Goal: Information Seeking & Learning: Learn about a topic

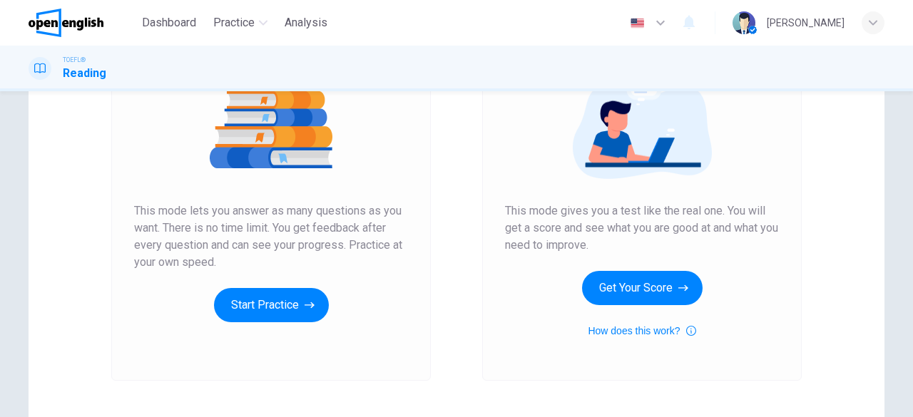
scroll to position [201, 0]
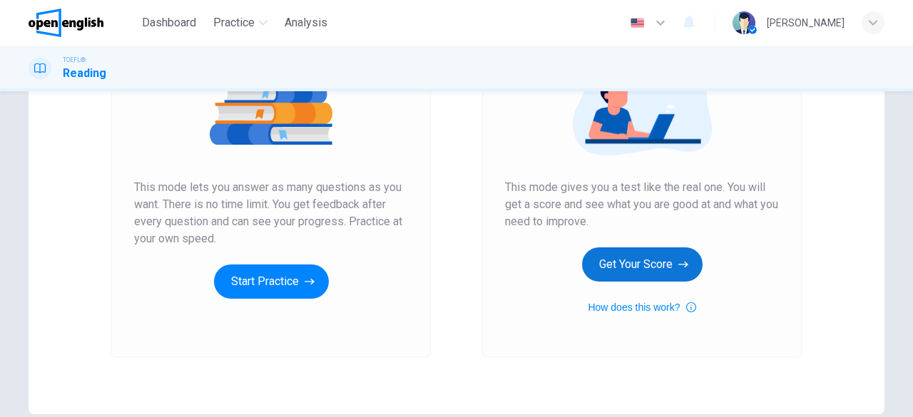
click at [668, 266] on button "Get Your Score" at bounding box center [642, 264] width 121 height 34
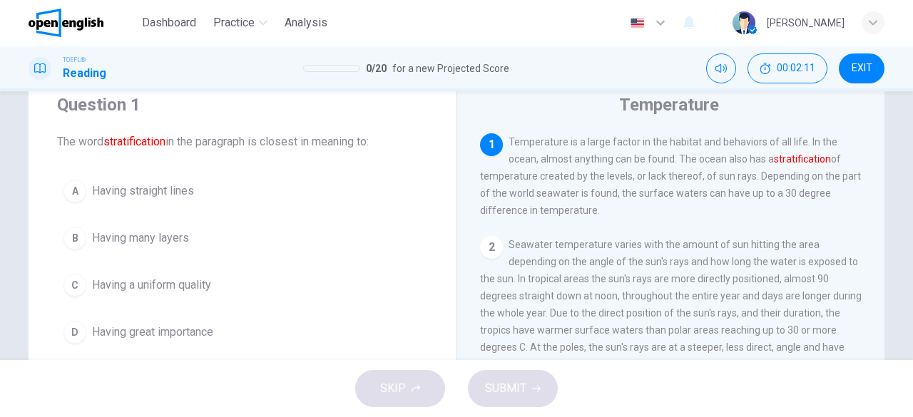
scroll to position [71, 0]
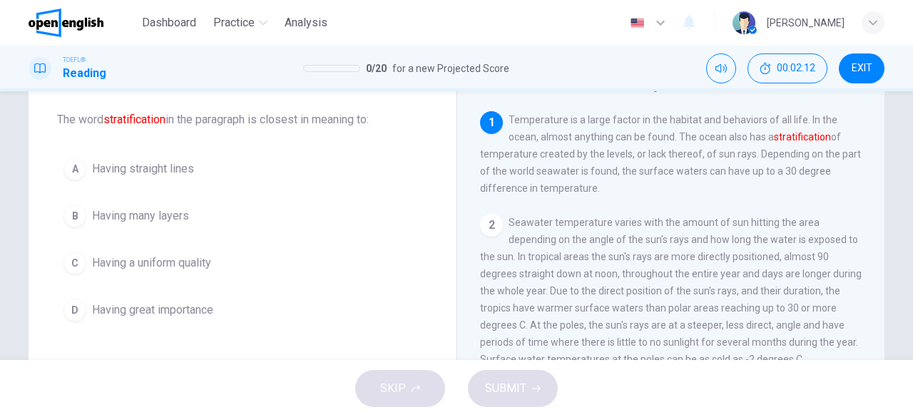
click at [185, 195] on div "A Having straight lines B Having many layers C Having a uniform quality D Havin…" at bounding box center [242, 239] width 371 height 177
click at [187, 202] on button "B Having many layers" at bounding box center [242, 216] width 371 height 36
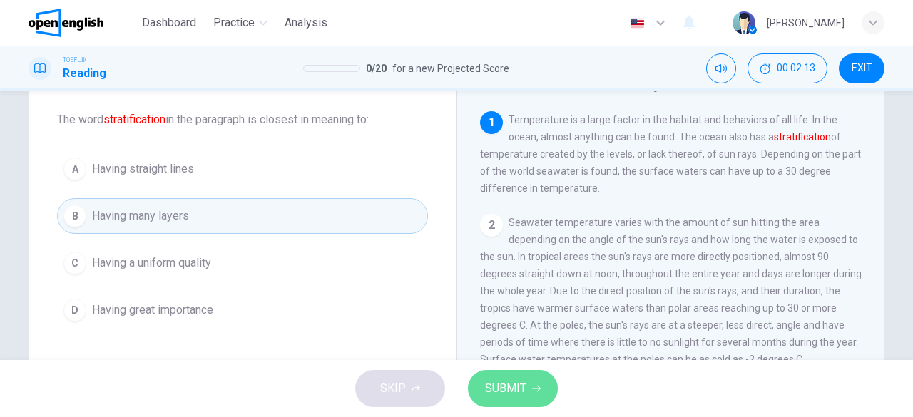
click at [523, 386] on span "SUBMIT" at bounding box center [505, 389] width 41 height 20
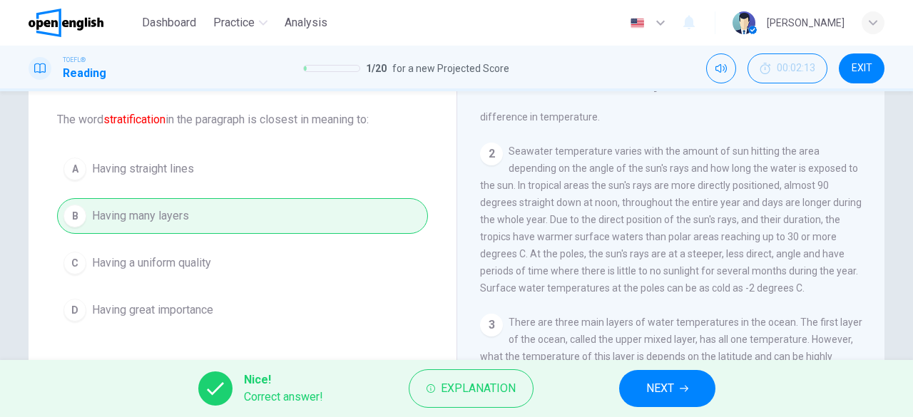
click at [664, 389] on span "NEXT" at bounding box center [660, 389] width 28 height 20
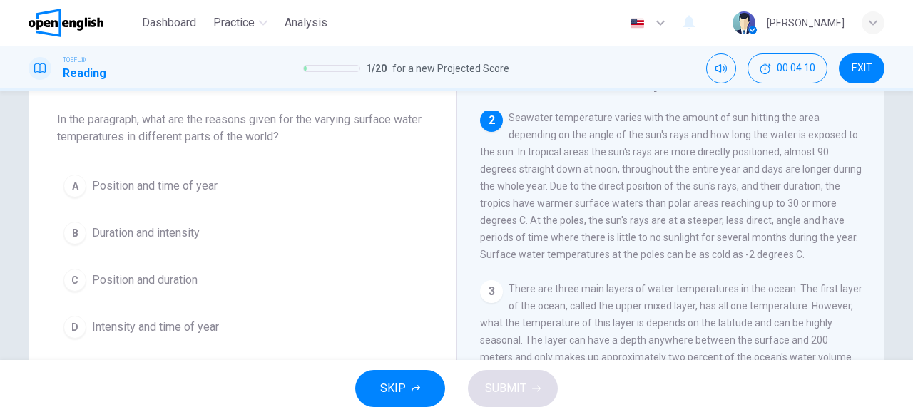
click at [171, 194] on span "Position and time of year" at bounding box center [155, 186] width 126 height 17
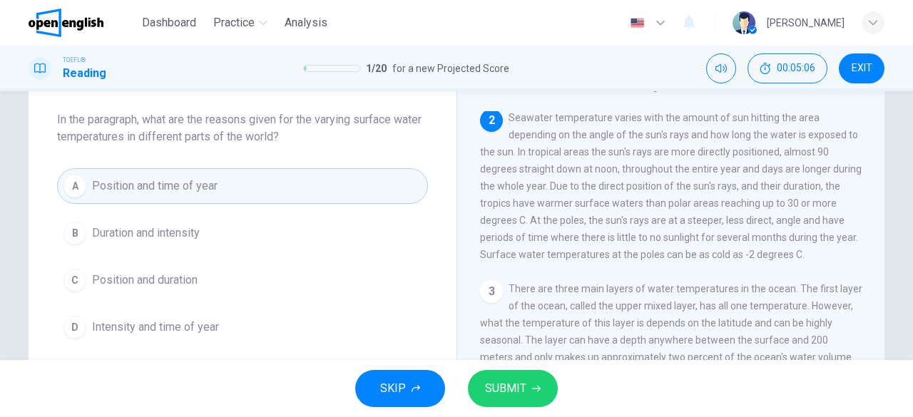
click at [237, 280] on button "C Position and duration" at bounding box center [242, 280] width 371 height 36
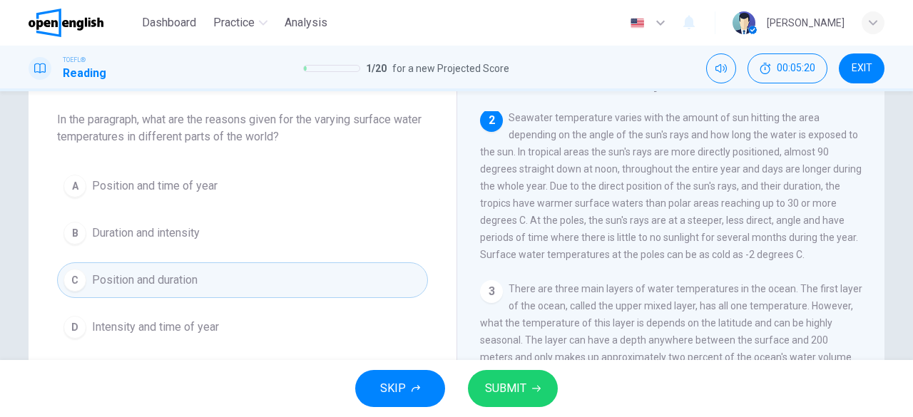
click at [487, 408] on div "SKIP SUBMIT" at bounding box center [456, 388] width 913 height 57
click at [488, 396] on span "SUBMIT" at bounding box center [505, 389] width 41 height 20
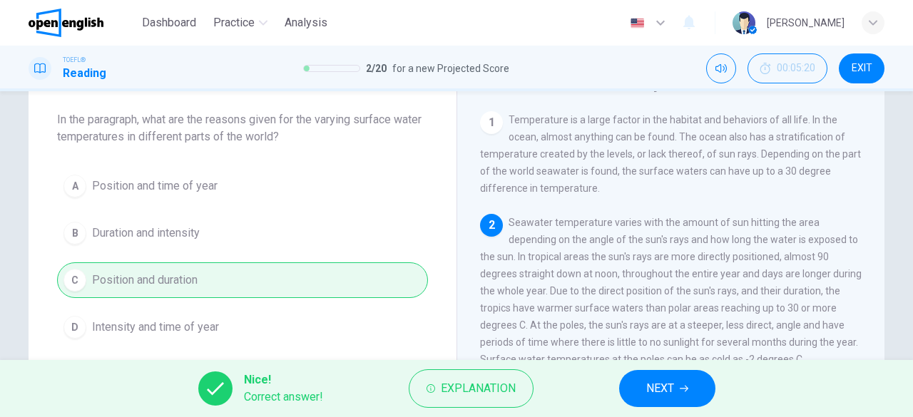
scroll to position [0, 0]
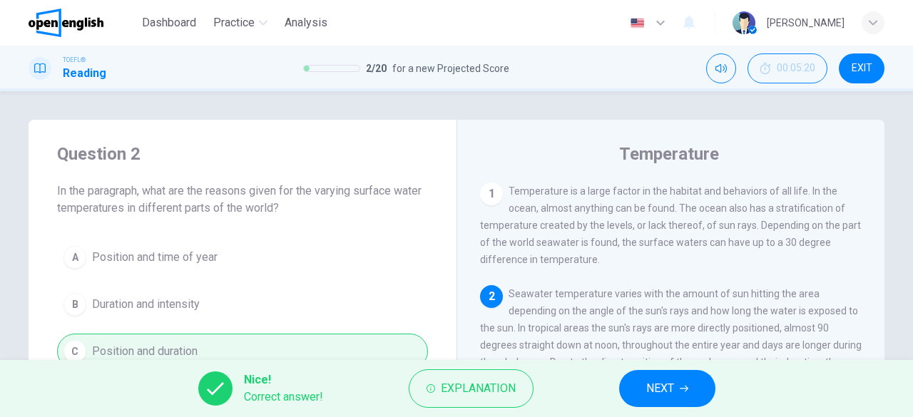
click at [670, 401] on button "NEXT" at bounding box center [667, 388] width 96 height 37
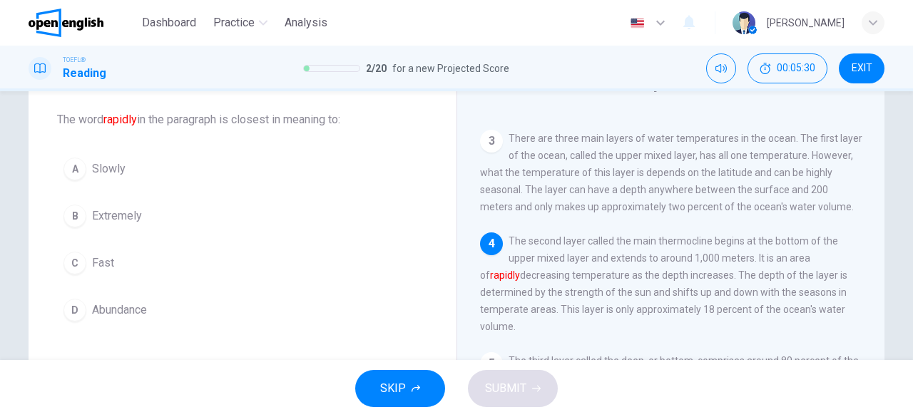
scroll to position [277, 0]
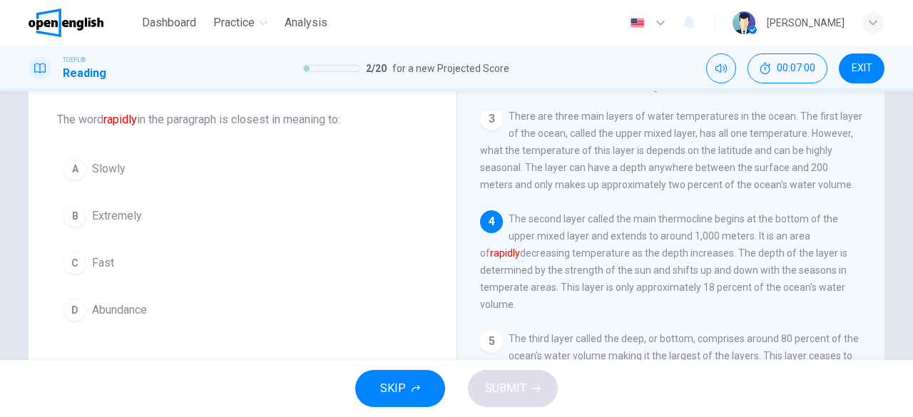
click at [125, 279] on button "C Fast" at bounding box center [242, 263] width 371 height 36
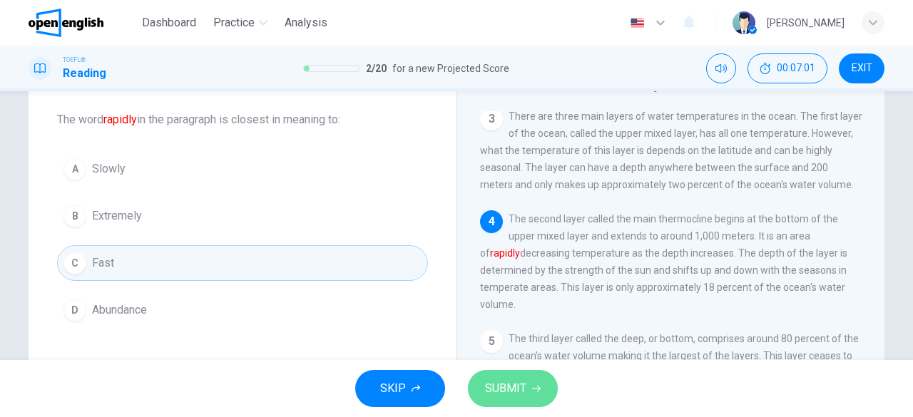
click at [498, 379] on span "SUBMIT" at bounding box center [505, 389] width 41 height 20
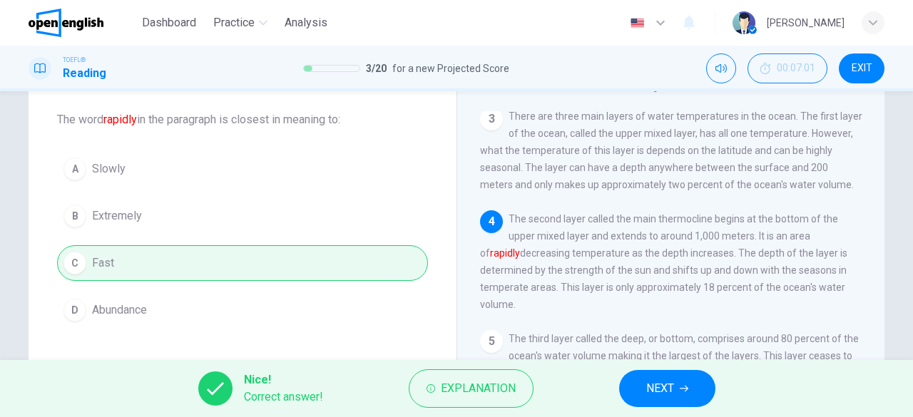
click at [673, 395] on span "NEXT" at bounding box center [660, 389] width 28 height 20
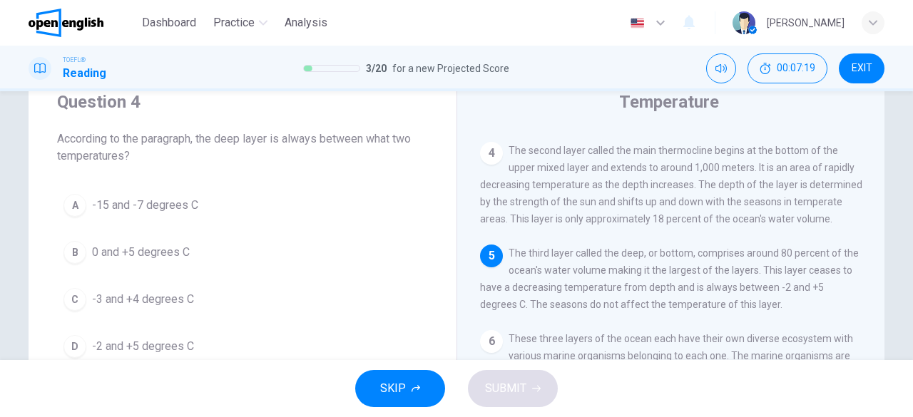
scroll to position [71, 0]
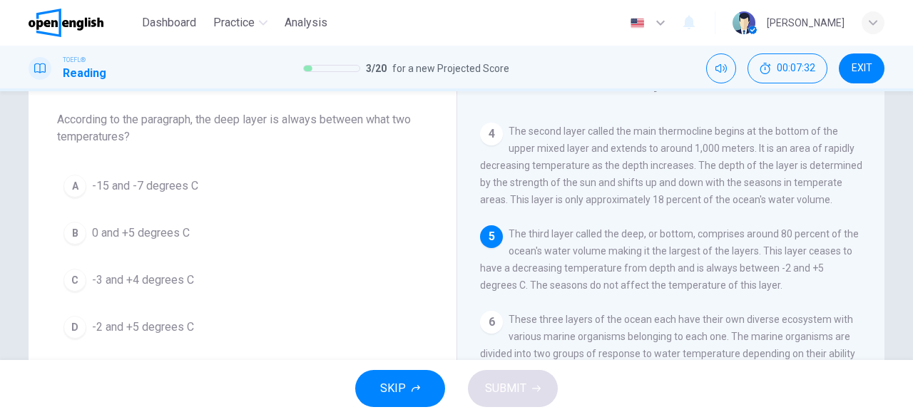
click at [217, 317] on button "D -2 and +5 degrees C" at bounding box center [242, 328] width 371 height 36
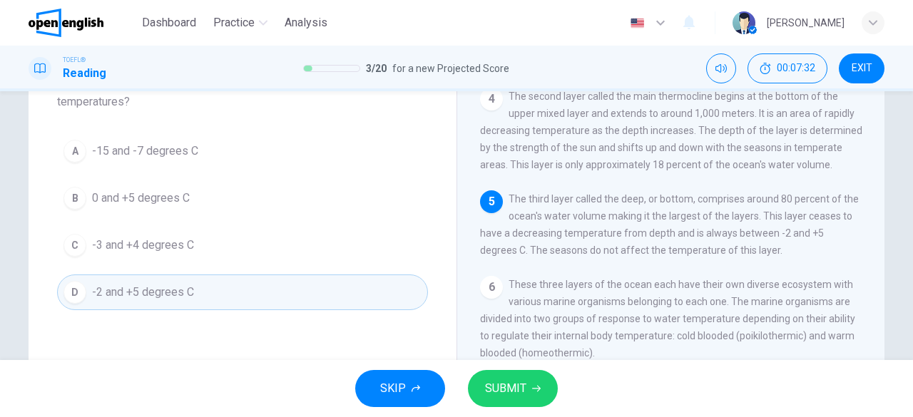
scroll to position [214, 0]
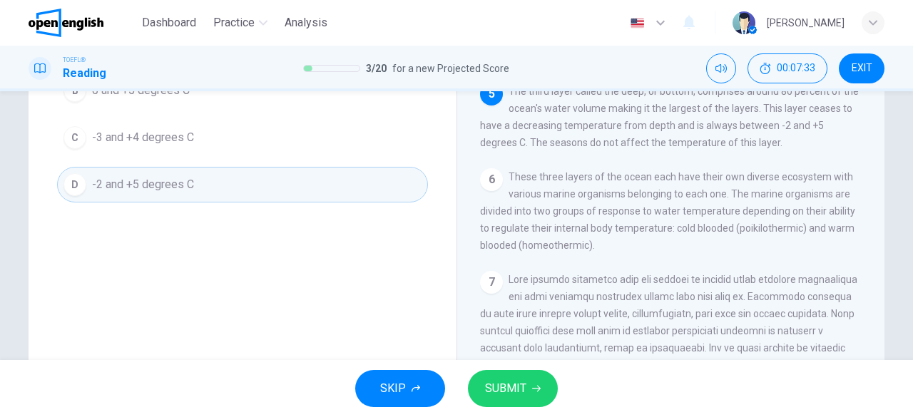
click at [516, 379] on span "SUBMIT" at bounding box center [505, 389] width 41 height 20
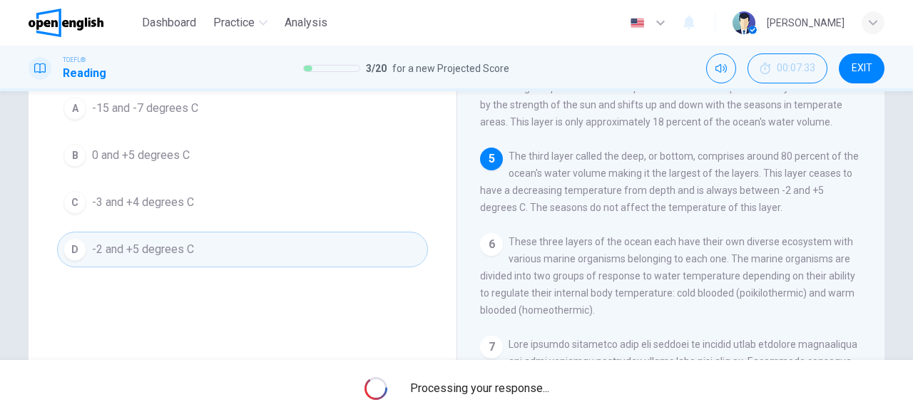
scroll to position [71, 0]
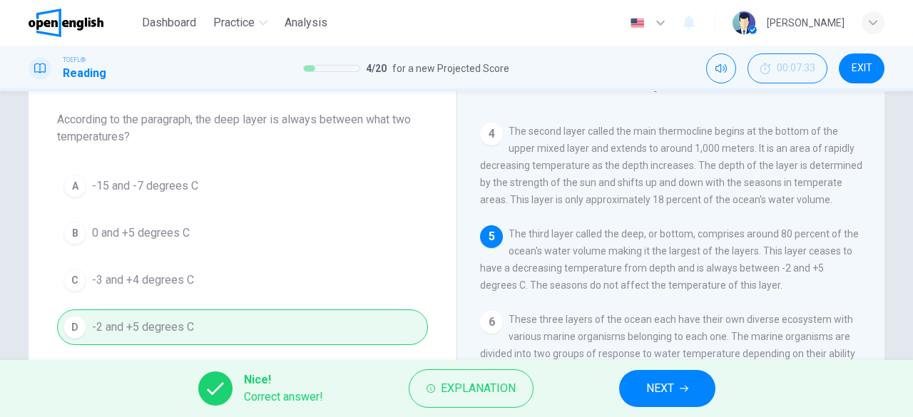
click at [635, 372] on button "NEXT" at bounding box center [667, 388] width 96 height 37
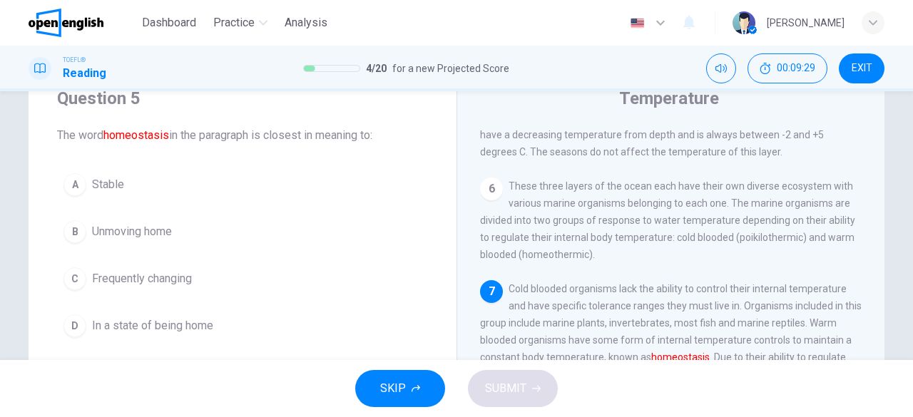
scroll to position [0, 0]
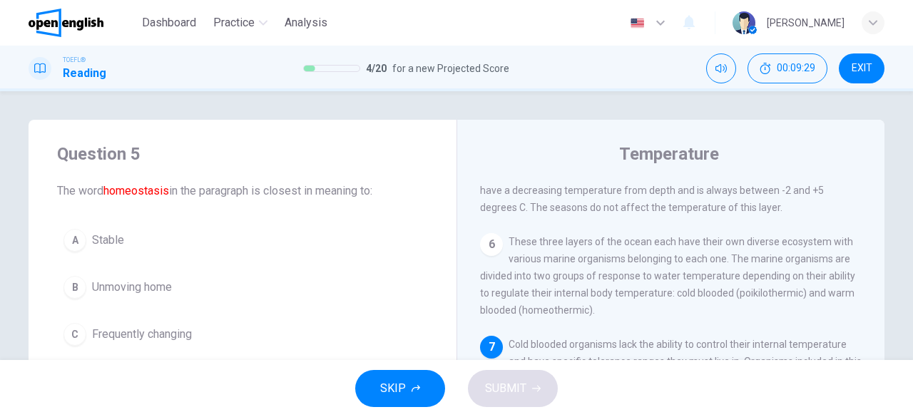
click at [147, 239] on button "A Stable" at bounding box center [242, 241] width 371 height 36
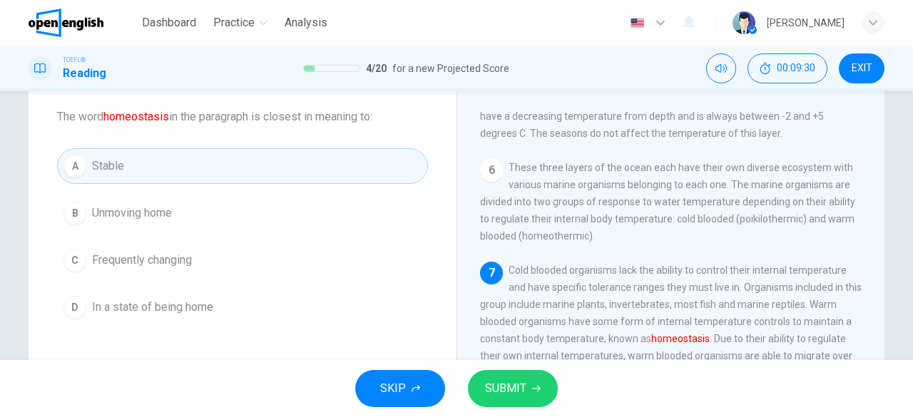
scroll to position [143, 0]
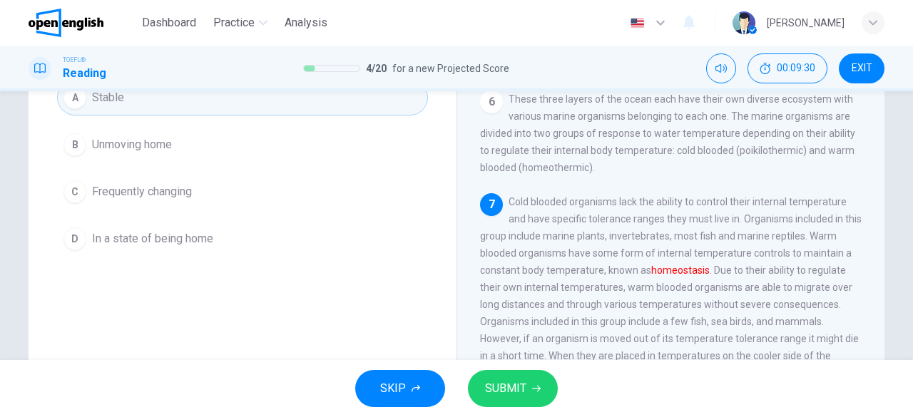
click at [505, 379] on span "SUBMIT" at bounding box center [505, 389] width 41 height 20
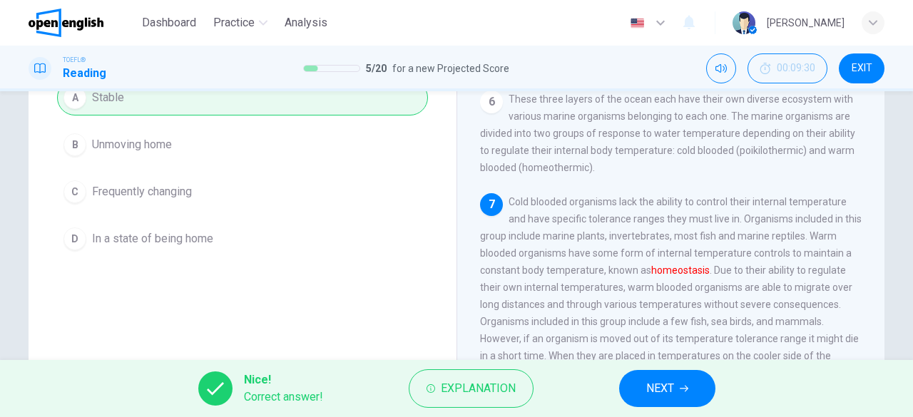
click at [606, 384] on div "Nice! Correct answer! Explanation NEXT" at bounding box center [456, 388] width 913 height 57
click at [632, 380] on button "NEXT" at bounding box center [667, 388] width 96 height 37
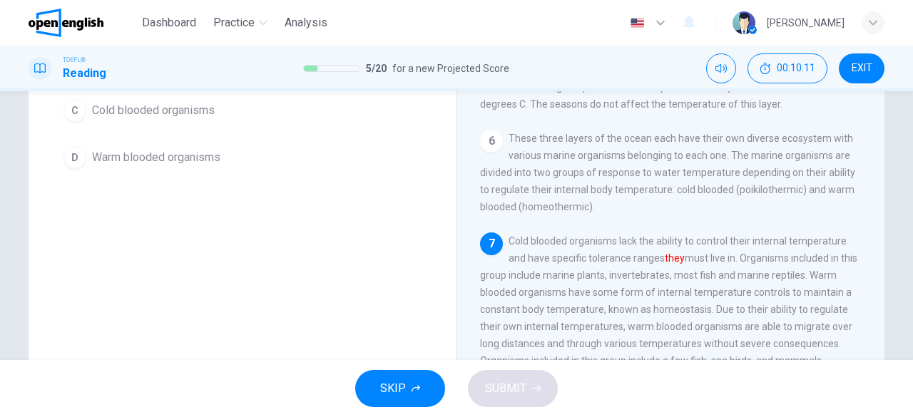
scroll to position [141, 0]
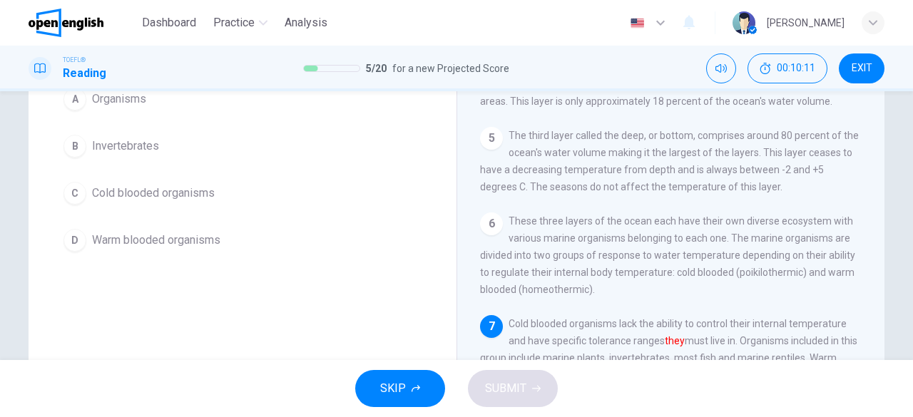
click at [206, 202] on button "C Cold blooded organisms" at bounding box center [242, 193] width 371 height 36
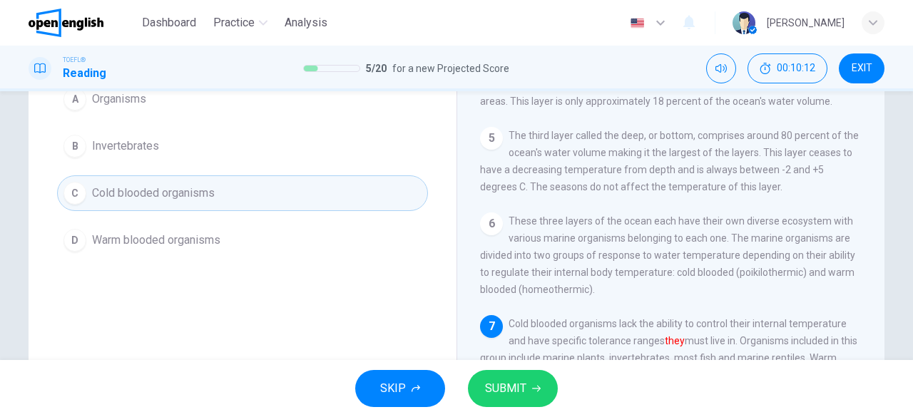
click at [516, 382] on span "SUBMIT" at bounding box center [505, 389] width 41 height 20
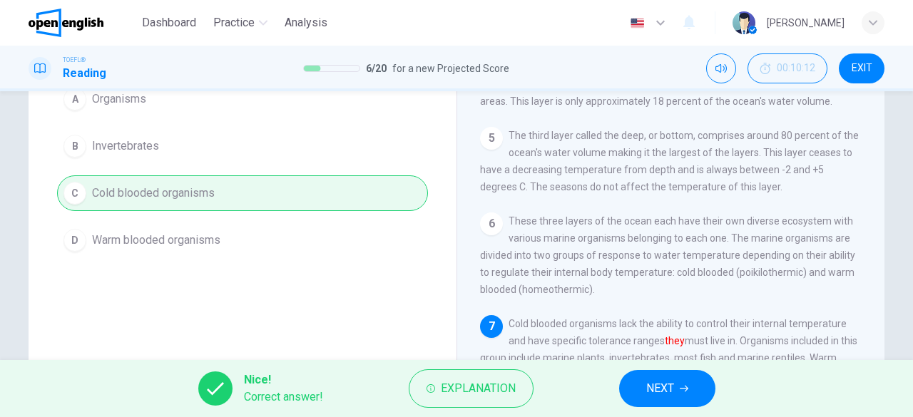
click at [656, 388] on span "NEXT" at bounding box center [660, 389] width 28 height 20
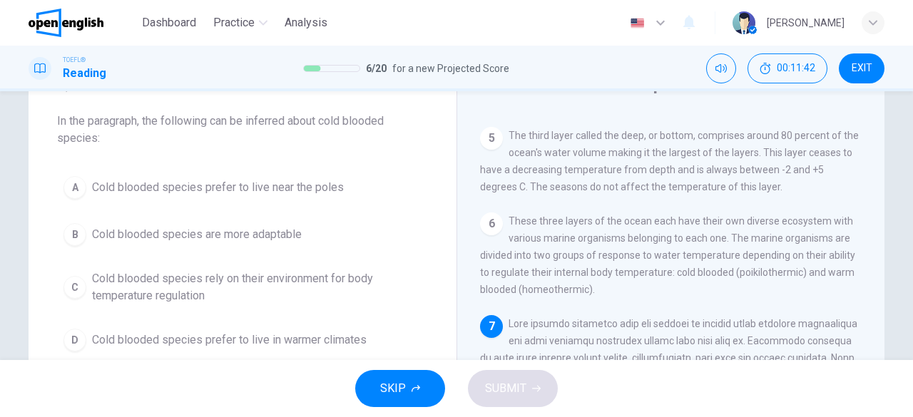
scroll to position [536, 0]
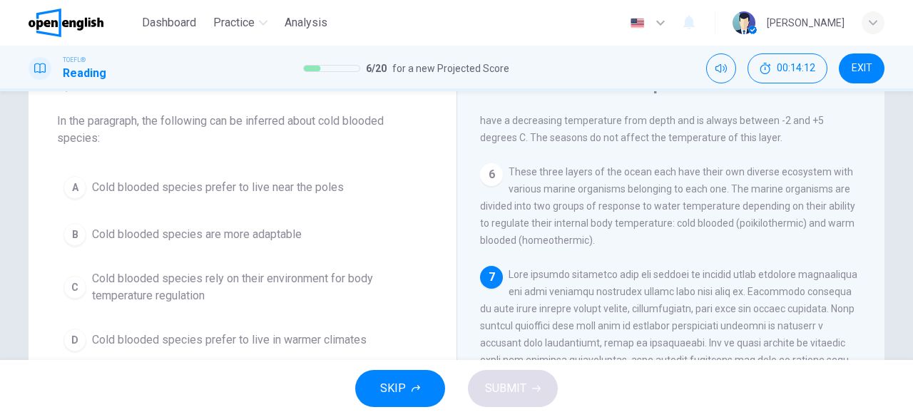
click at [583, 272] on span at bounding box center [671, 386] width 382 height 234
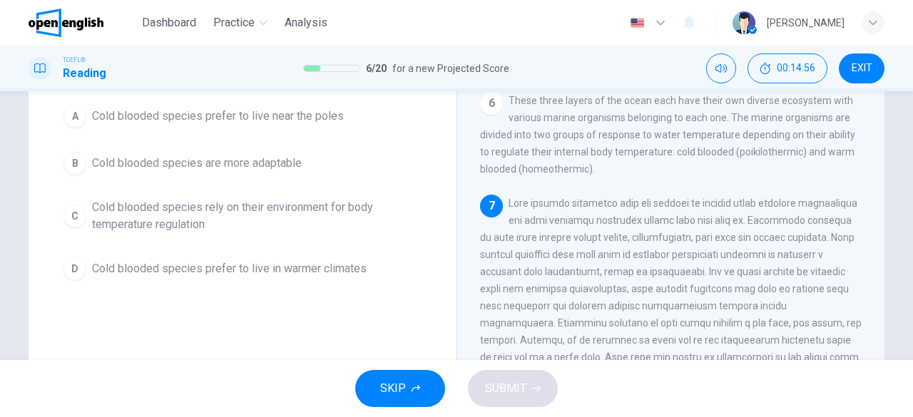
scroll to position [70, 0]
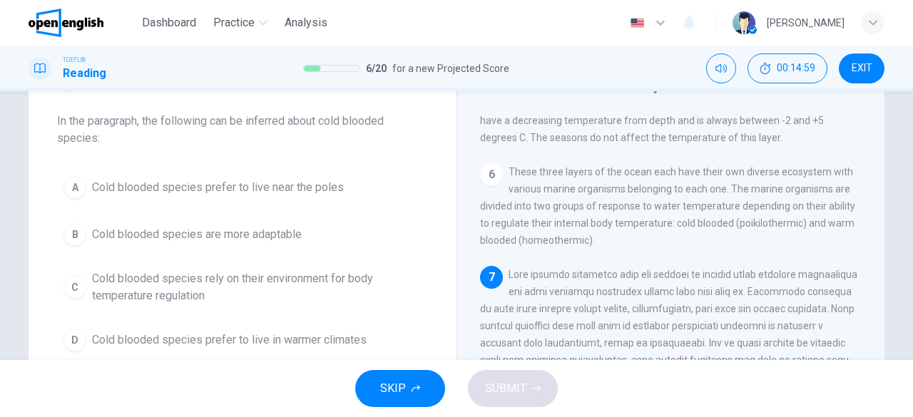
click at [198, 297] on span "Cold blooded species rely on their environment for body temperature regulation" at bounding box center [256, 287] width 329 height 34
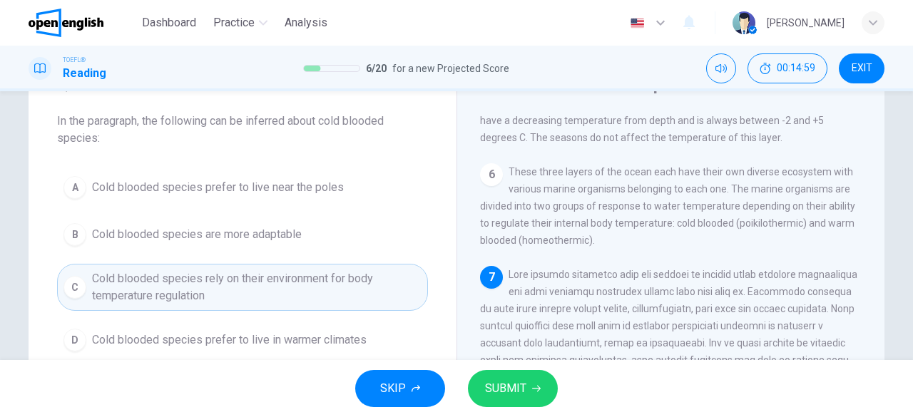
click at [531, 399] on button "SUBMIT" at bounding box center [513, 388] width 90 height 37
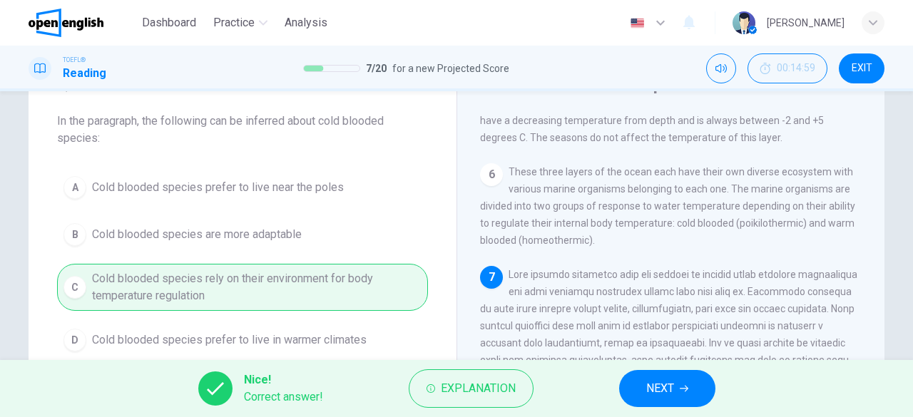
click at [634, 400] on button "NEXT" at bounding box center [667, 388] width 96 height 37
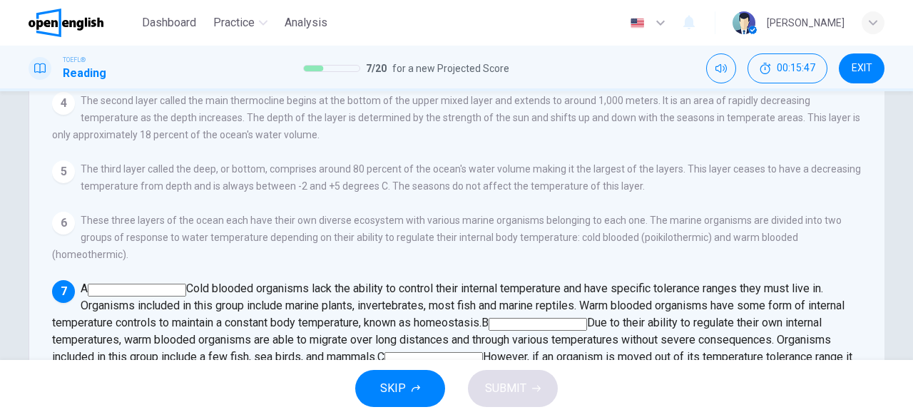
scroll to position [481, 0]
click at [587, 318] on input at bounding box center [538, 324] width 98 height 13
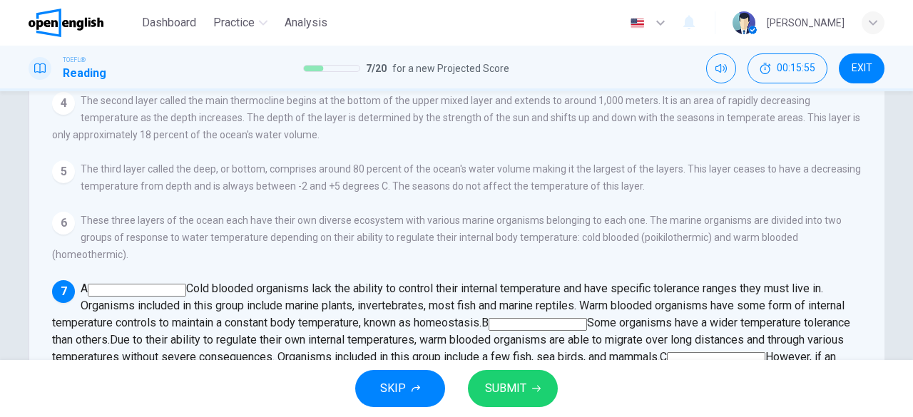
click at [587, 318] on input at bounding box center [538, 324] width 98 height 13
click at [506, 280] on div "A Cold blooded organisms lack the ability to control their internal temperature…" at bounding box center [457, 348] width 810 height 137
click at [186, 284] on input at bounding box center [137, 290] width 98 height 13
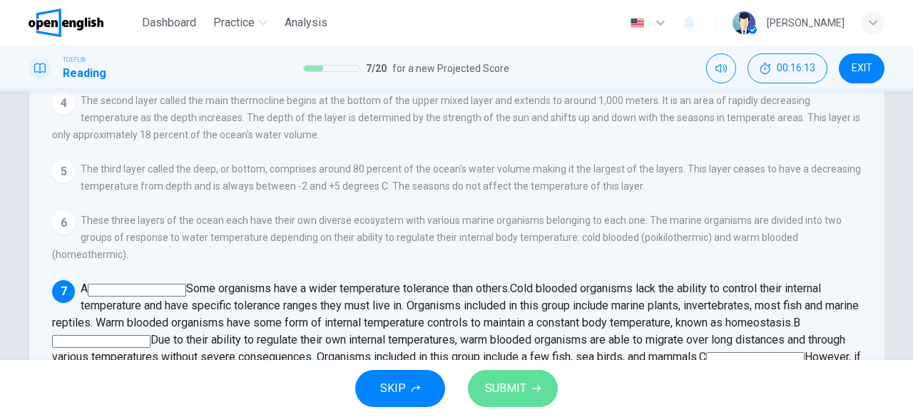
click at [517, 394] on span "SUBMIT" at bounding box center [505, 389] width 41 height 20
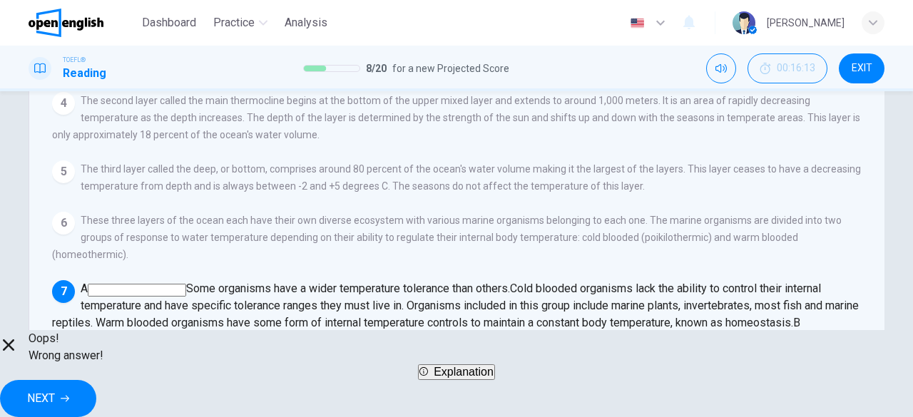
scroll to position [552, 0]
click at [804, 352] on input at bounding box center [755, 358] width 98 height 13
click at [96, 380] on button "NEXT" at bounding box center [48, 398] width 96 height 37
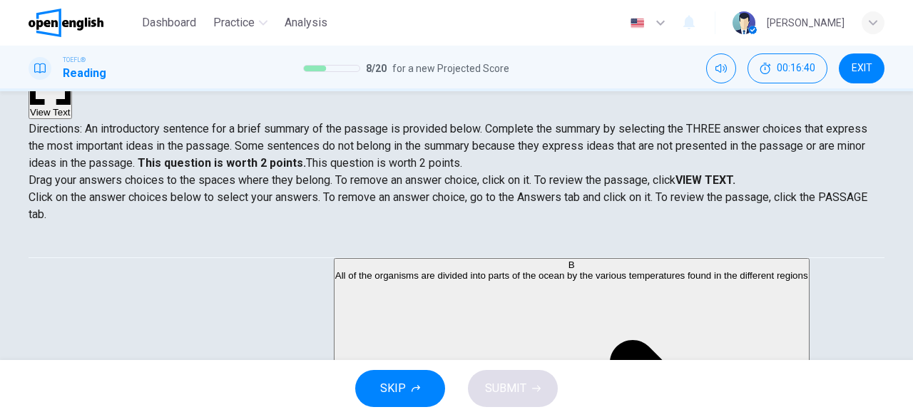
scroll to position [143, 0]
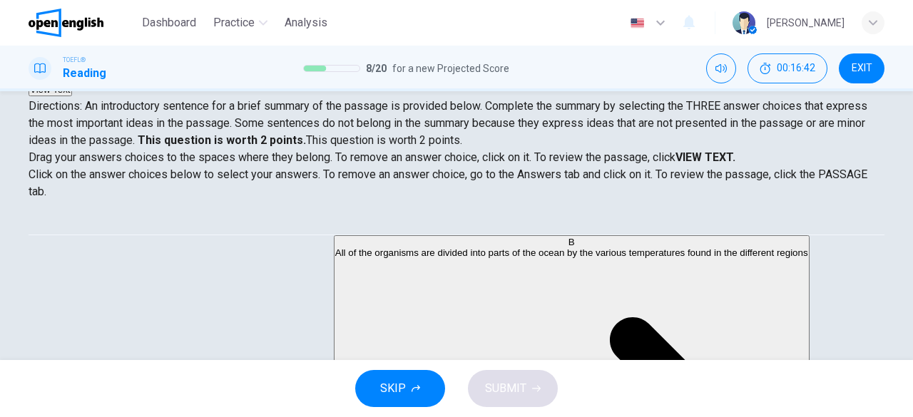
drag, startPoint x: 190, startPoint y: 144, endPoint x: 300, endPoint y: 155, distance: 110.3
click at [300, 155] on span "Drag your answers choices to the spaces where they belong. To remove an answer …" at bounding box center [457, 174] width 856 height 51
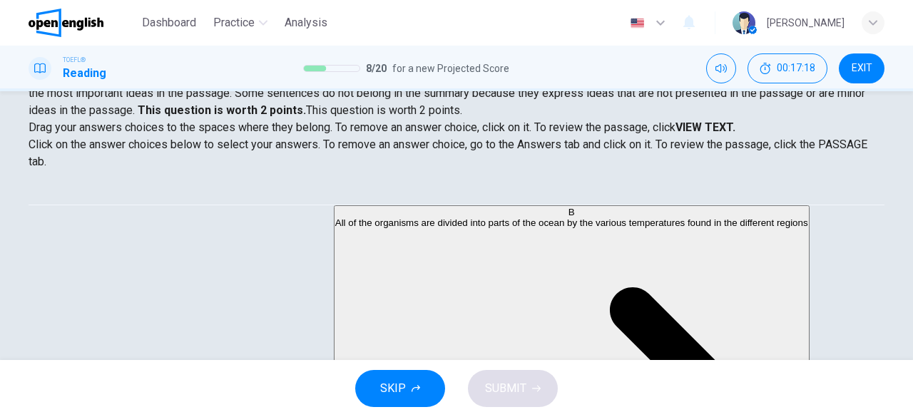
scroll to position [70, 0]
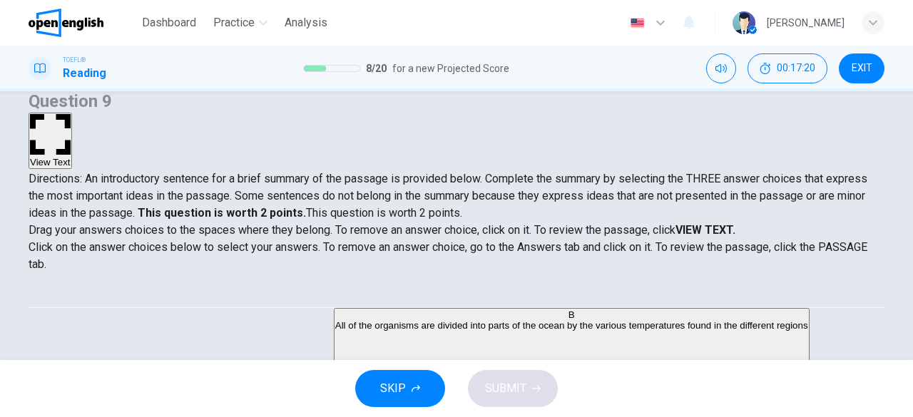
drag, startPoint x: 269, startPoint y: 218, endPoint x: 334, endPoint y: 230, distance: 66.9
click at [334, 230] on span "Drag your answers choices to the spaces where they belong. To remove an answer …" at bounding box center [457, 247] width 856 height 51
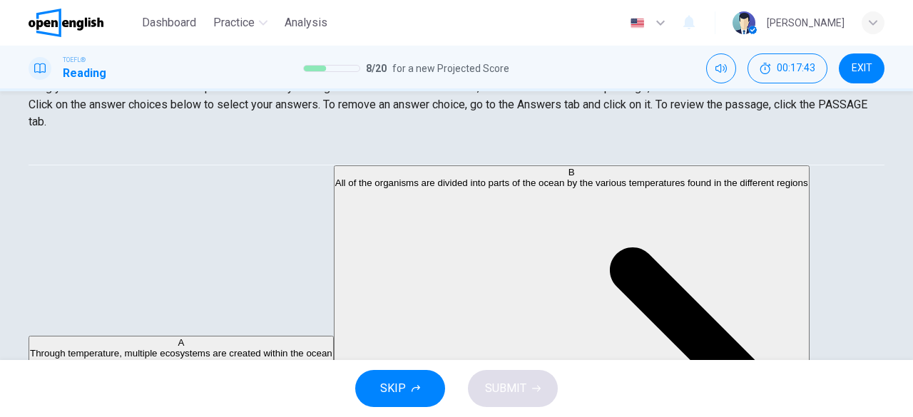
scroll to position [368, 0]
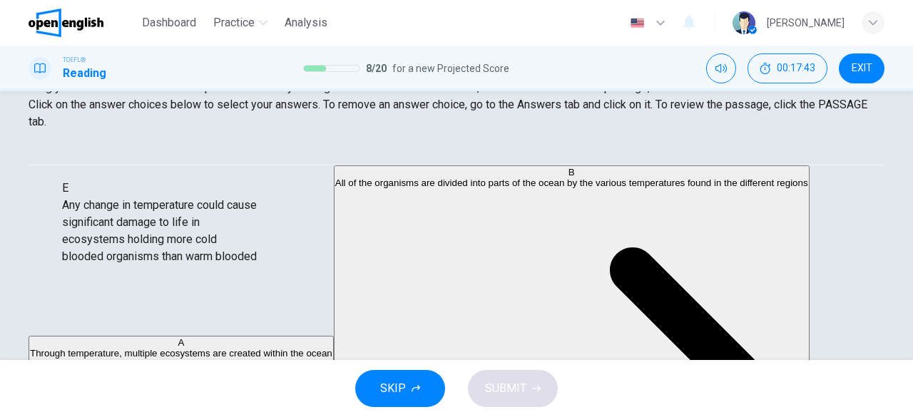
drag, startPoint x: 178, startPoint y: 248, endPoint x: 193, endPoint y: 249, distance: 15.0
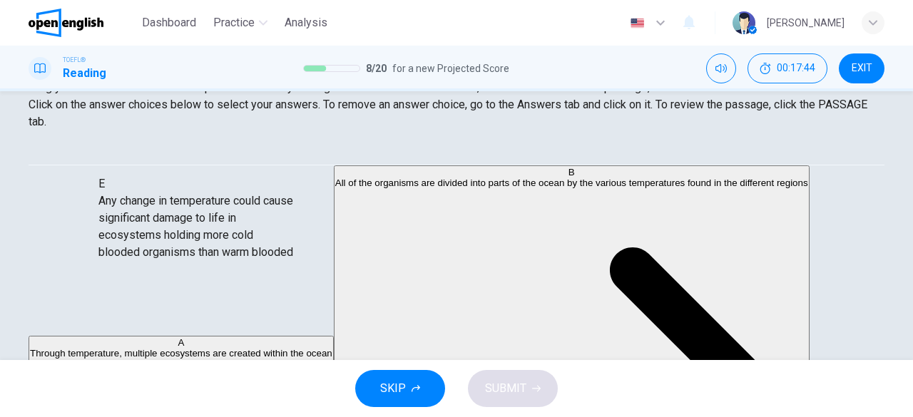
drag, startPoint x: 189, startPoint y: 247, endPoint x: 200, endPoint y: 235, distance: 16.2
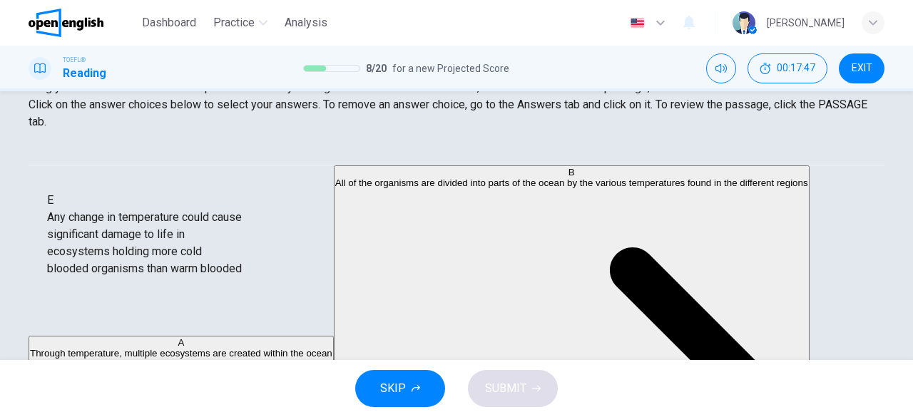
scroll to position [0, 0]
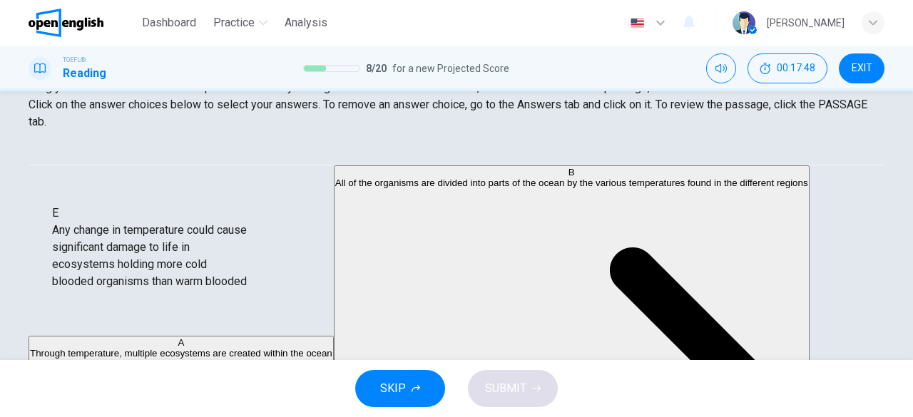
drag, startPoint x: 198, startPoint y: 290, endPoint x: 198, endPoint y: 247, distance: 42.8
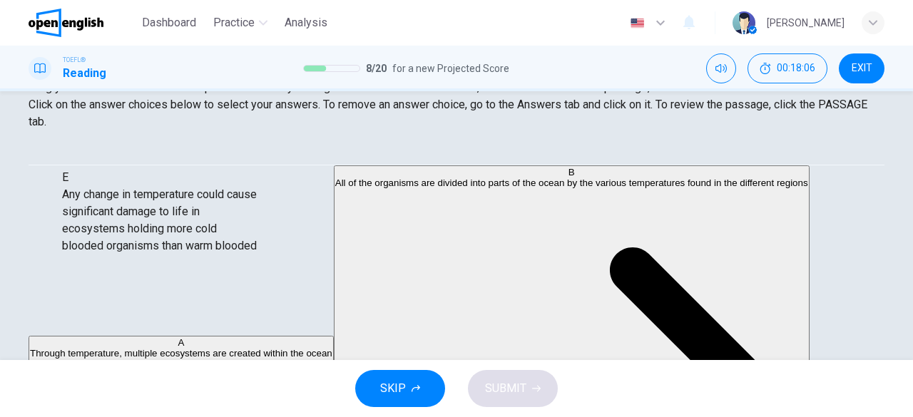
scroll to position [237, 0]
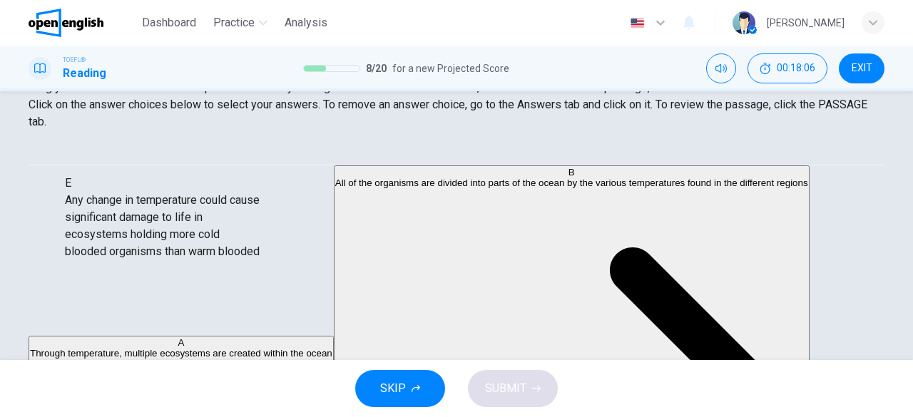
drag, startPoint x: 183, startPoint y: 302, endPoint x: 195, endPoint y: 210, distance: 92.0
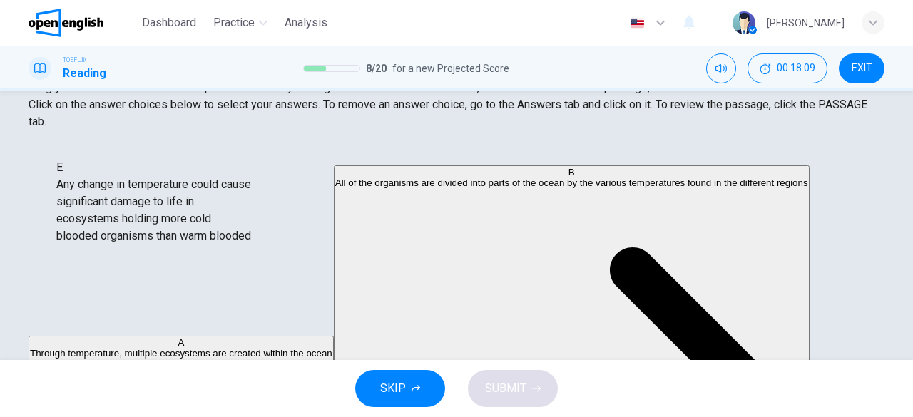
scroll to position [187, 0]
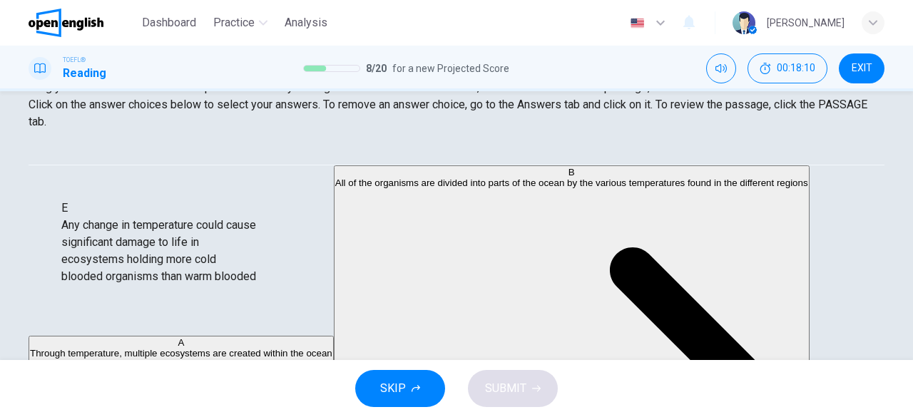
drag, startPoint x: 175, startPoint y: 223, endPoint x: 190, endPoint y: 281, distance: 60.4
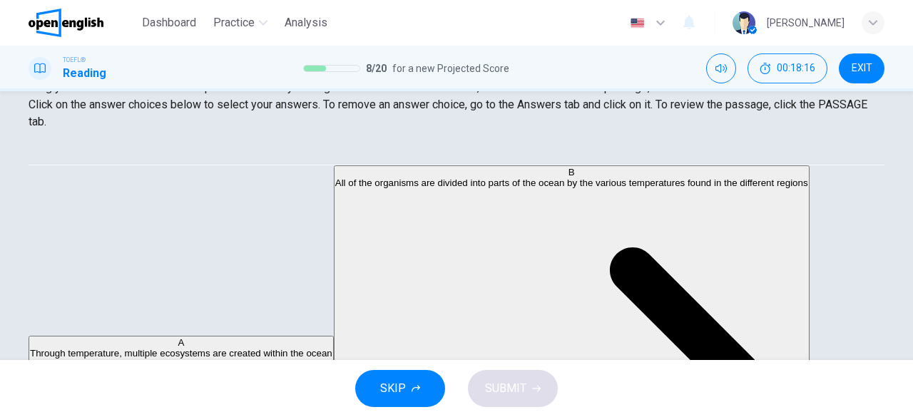
scroll to position [71, 0]
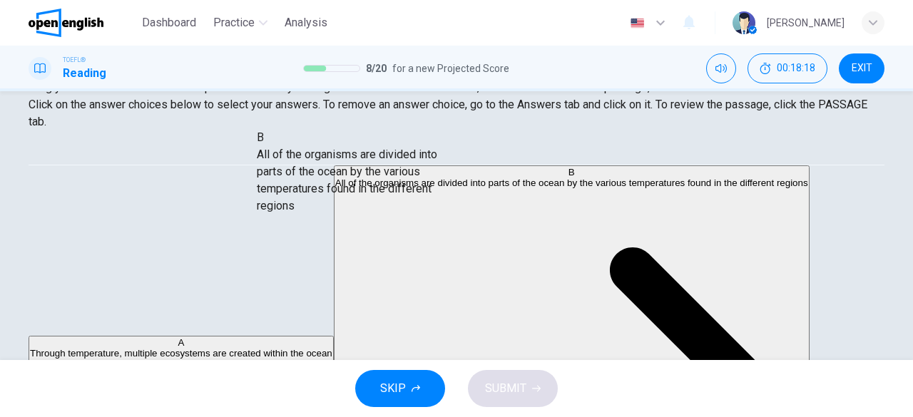
drag, startPoint x: 171, startPoint y: 237, endPoint x: 381, endPoint y: 199, distance: 213.2
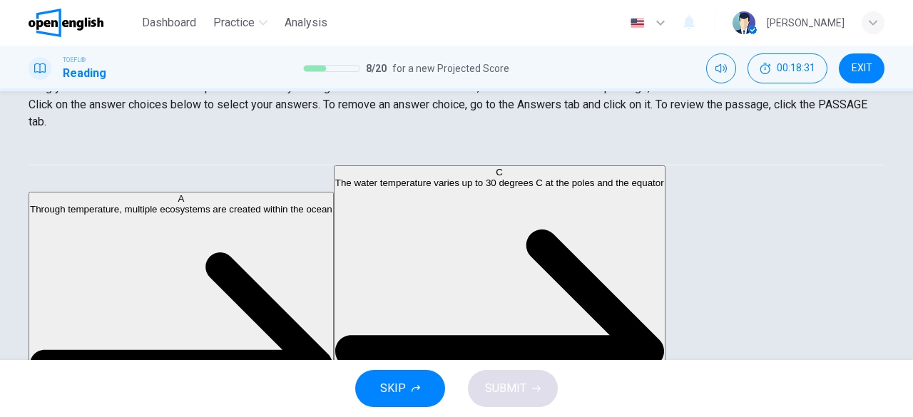
scroll to position [0, 0]
drag, startPoint x: 162, startPoint y: 202, endPoint x: 375, endPoint y: 269, distance: 223.5
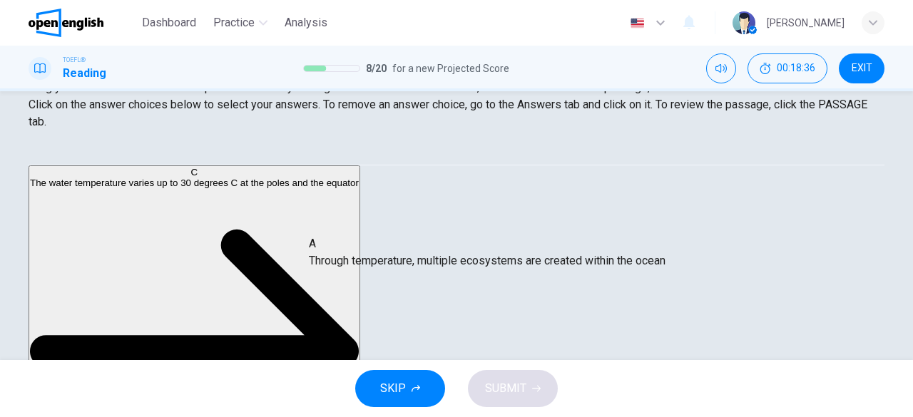
drag, startPoint x: 366, startPoint y: 200, endPoint x: 383, endPoint y: 282, distance: 83.1
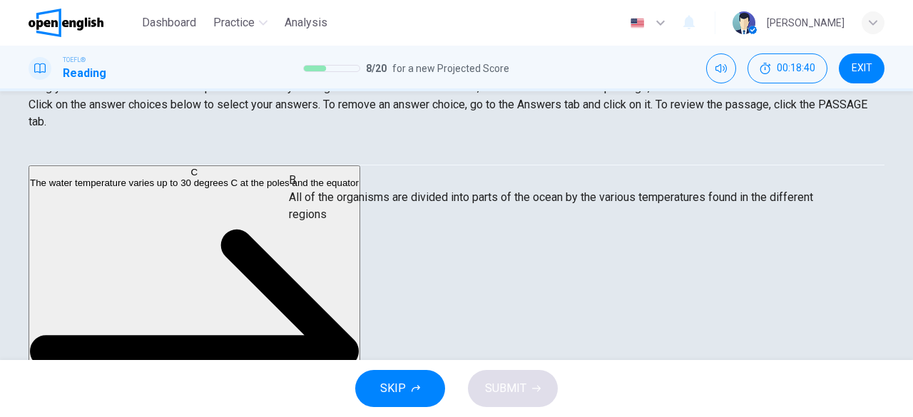
drag, startPoint x: 371, startPoint y: 261, endPoint x: 363, endPoint y: 187, distance: 74.6
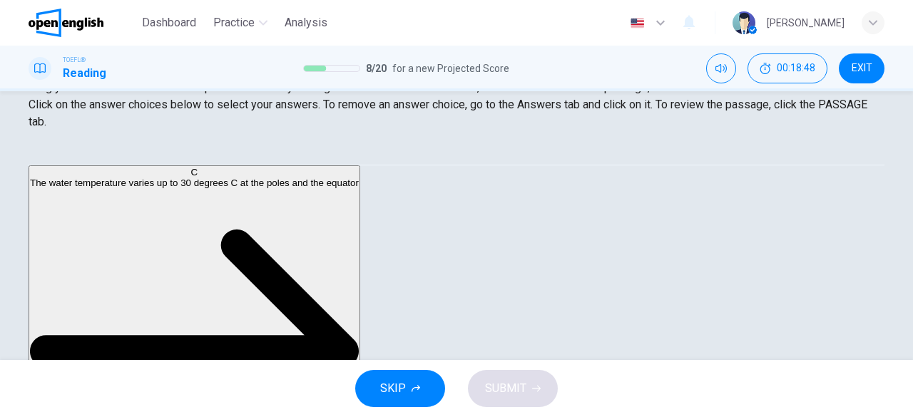
scroll to position [143, 0]
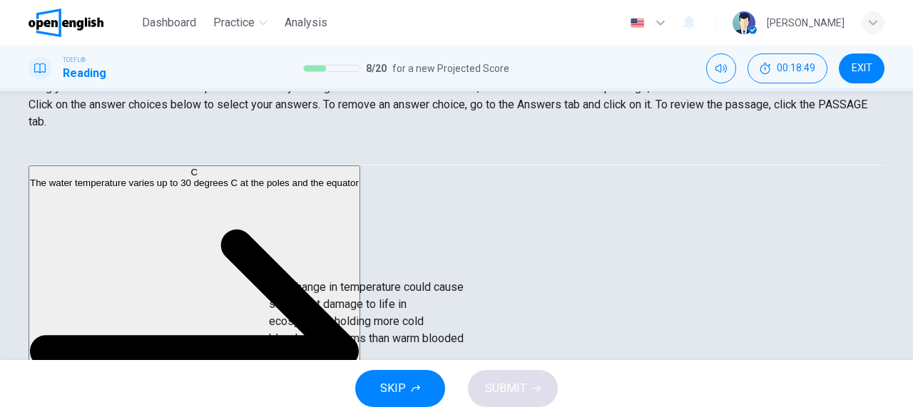
drag, startPoint x: 166, startPoint y: 283, endPoint x: 389, endPoint y: 332, distance: 228.4
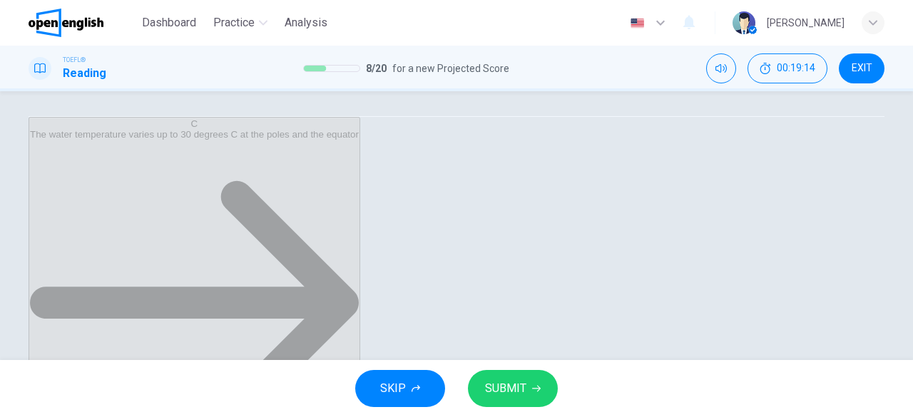
scroll to position [284, 0]
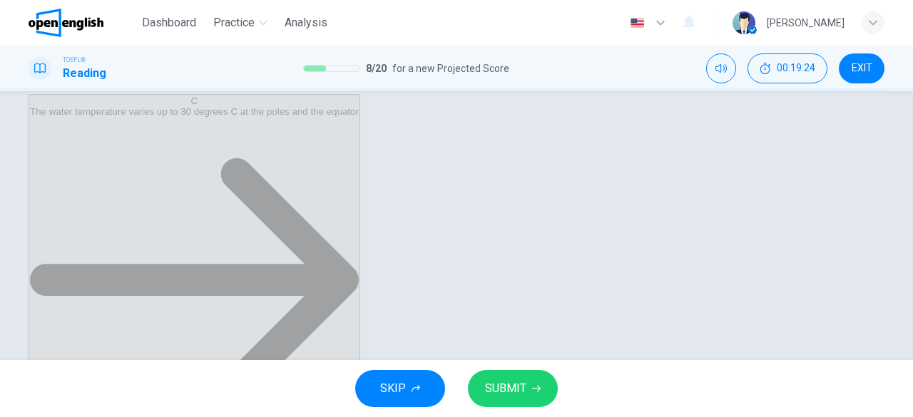
click at [519, 399] on span "SUBMIT" at bounding box center [505, 389] width 41 height 20
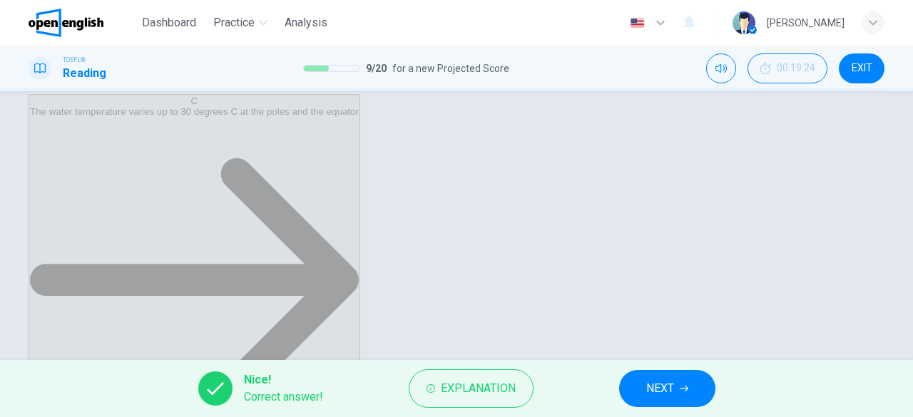
click at [611, 390] on div "Nice! Correct answer! Explanation NEXT" at bounding box center [456, 388] width 913 height 57
click at [655, 404] on button "NEXT" at bounding box center [667, 388] width 96 height 37
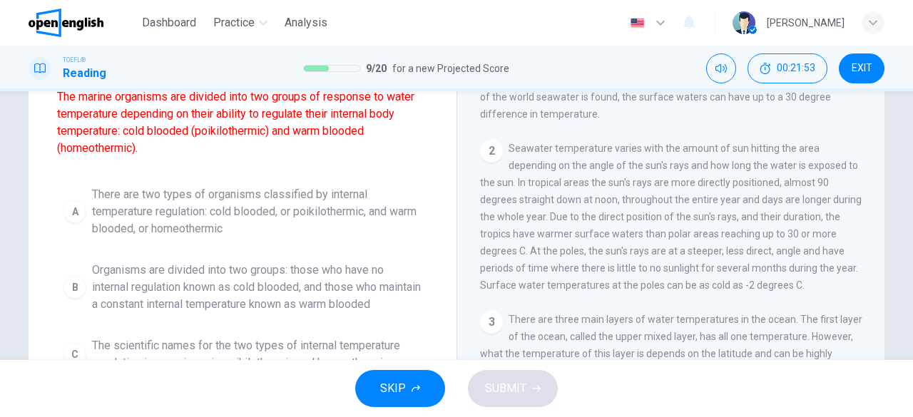
scroll to position [217, 0]
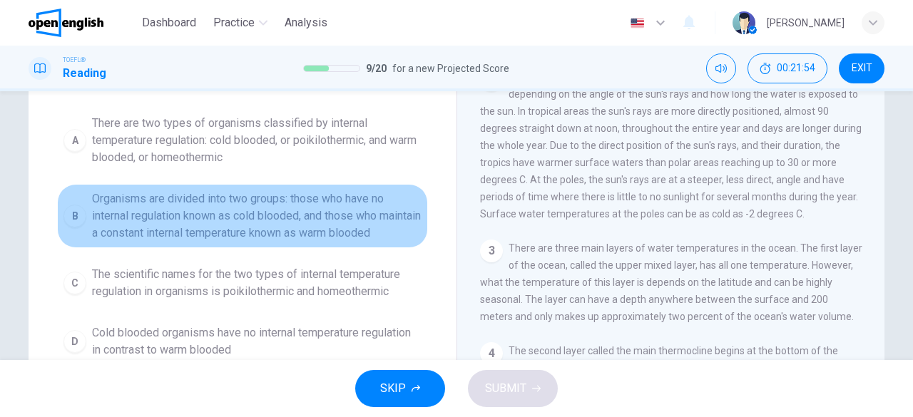
click at [295, 227] on span "Organisms are divided into two groups: those who have no internal regulation kn…" at bounding box center [256, 215] width 329 height 51
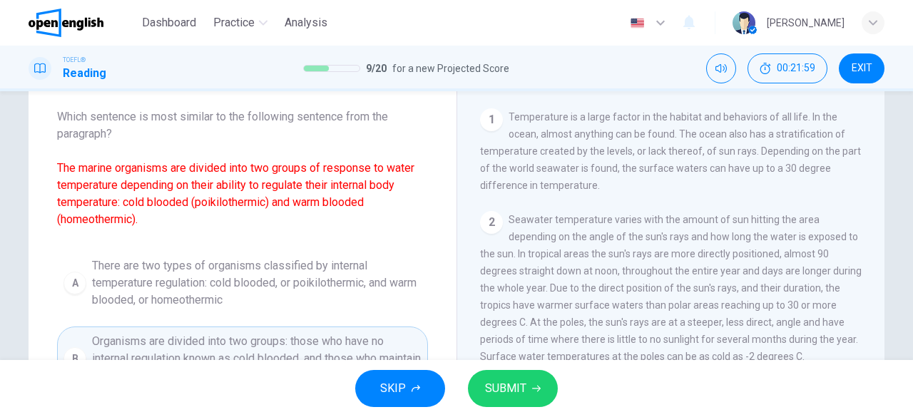
scroll to position [145, 0]
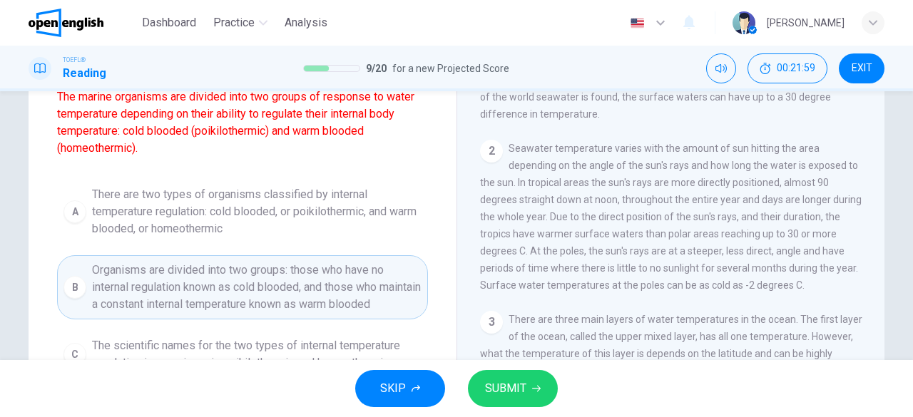
click at [523, 399] on button "SUBMIT" at bounding box center [513, 388] width 90 height 37
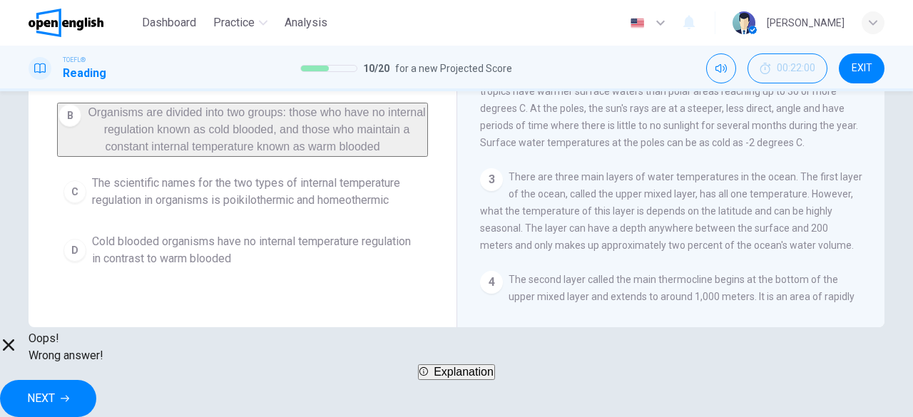
scroll to position [217, 0]
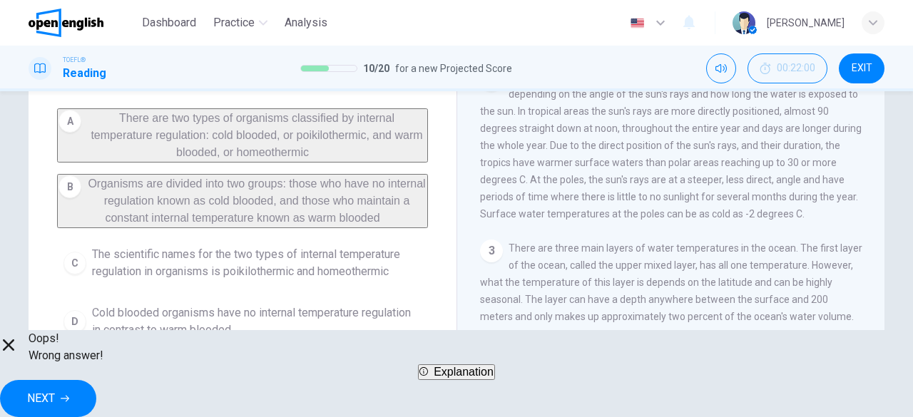
click at [55, 390] on span "NEXT" at bounding box center [41, 399] width 28 height 20
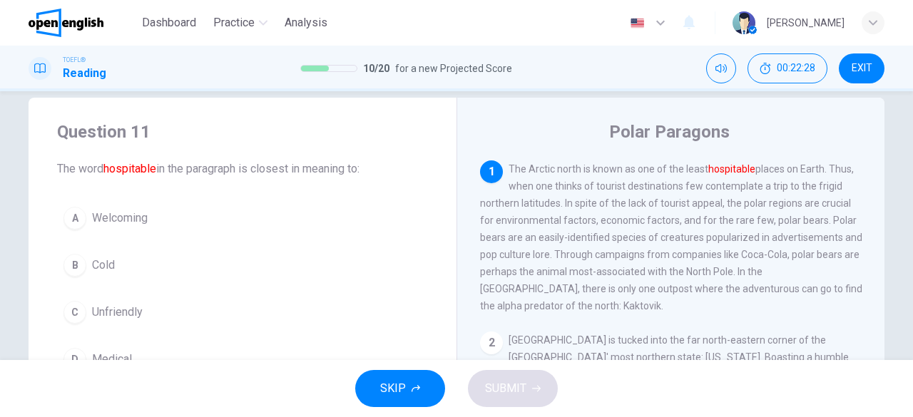
scroll to position [0, 0]
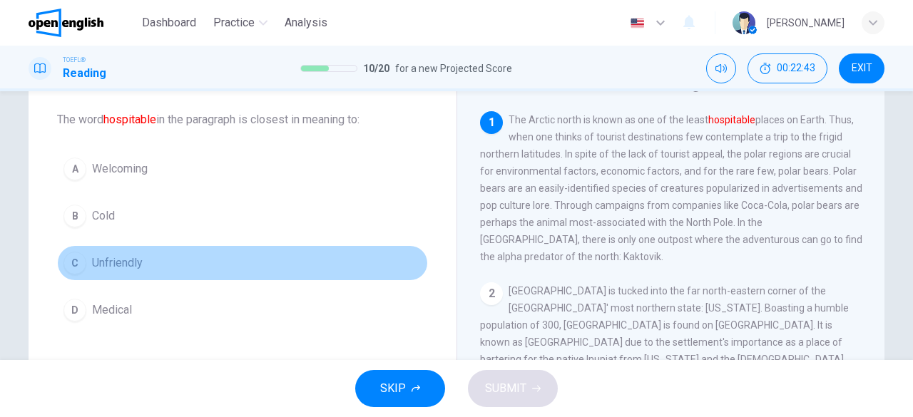
click at [117, 256] on span "Unfriendly" at bounding box center [117, 263] width 51 height 17
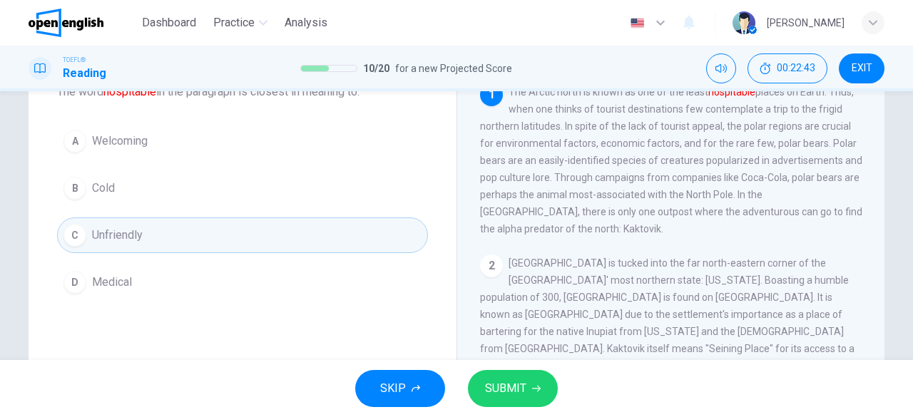
scroll to position [143, 0]
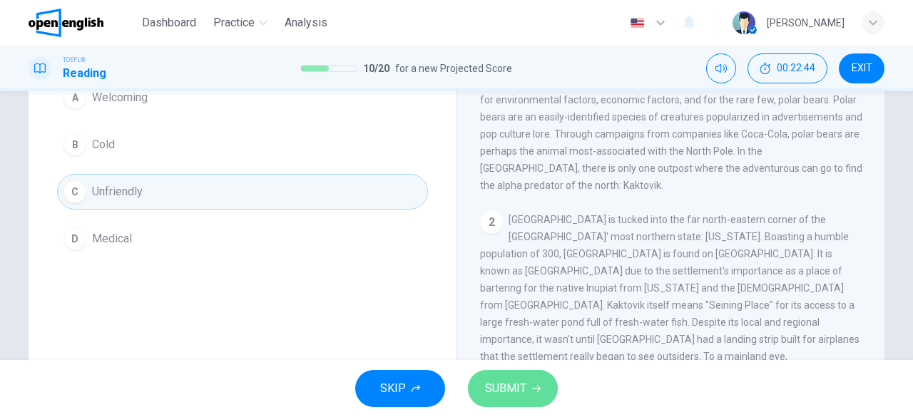
click at [547, 376] on button "SUBMIT" at bounding box center [513, 388] width 90 height 37
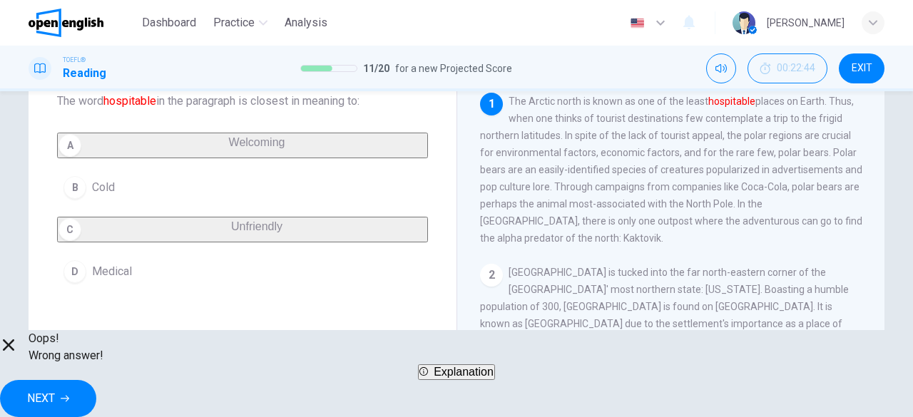
scroll to position [71, 0]
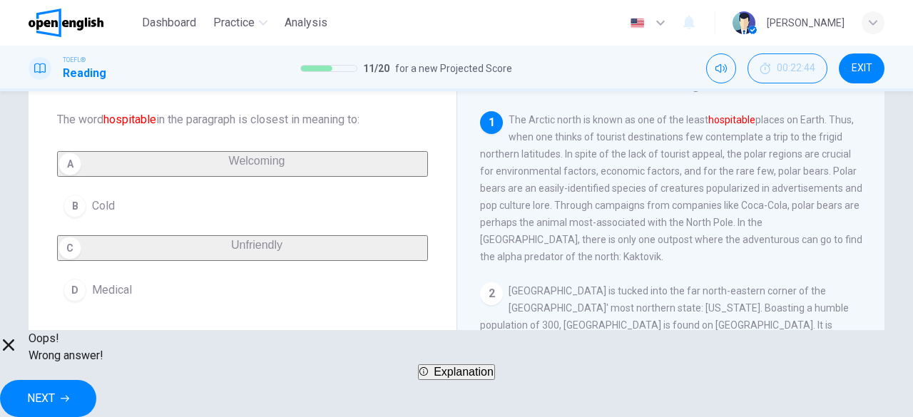
click at [55, 394] on span "NEXT" at bounding box center [41, 399] width 28 height 20
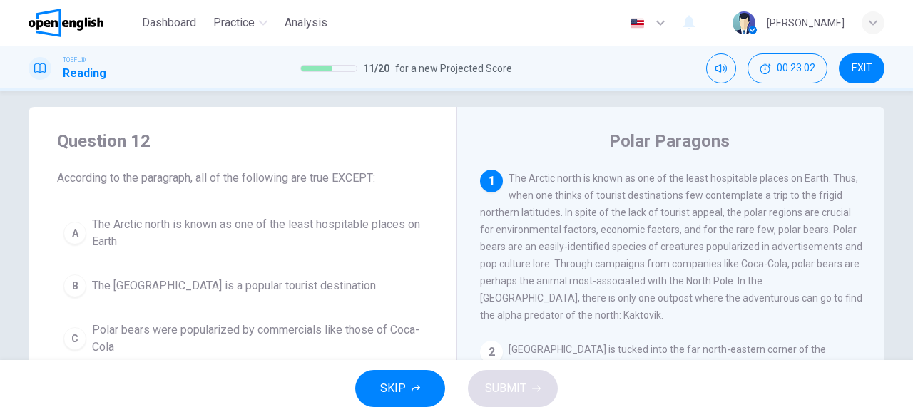
scroll to position [0, 0]
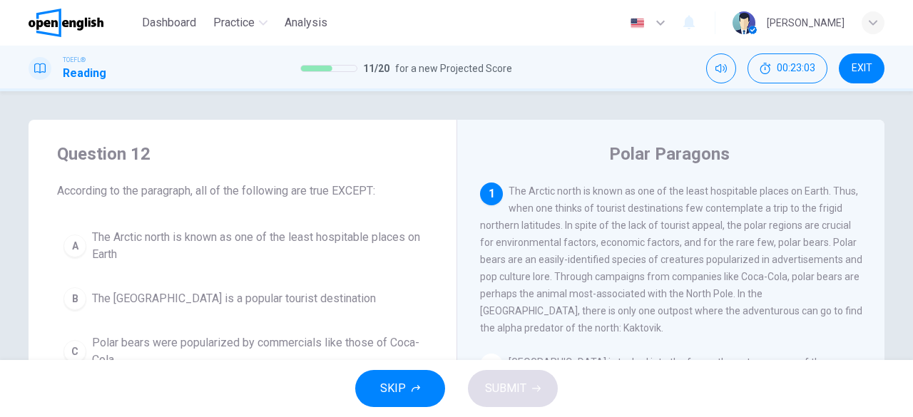
click at [213, 302] on span "The [GEOGRAPHIC_DATA] is a popular tourist destination" at bounding box center [234, 298] width 284 height 17
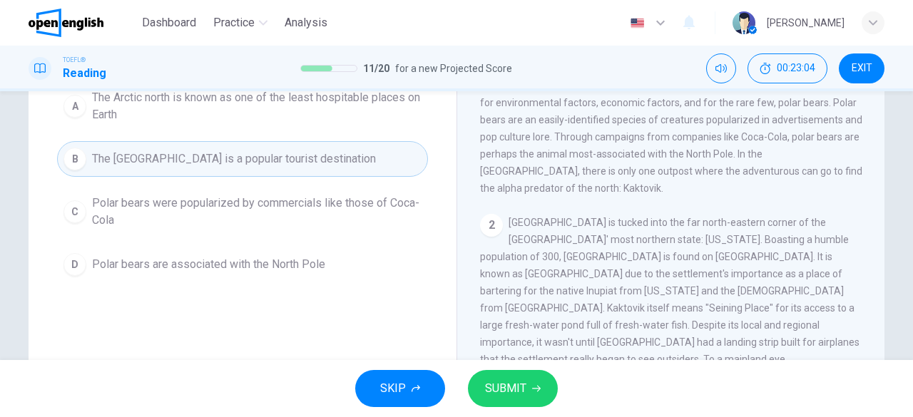
scroll to position [143, 0]
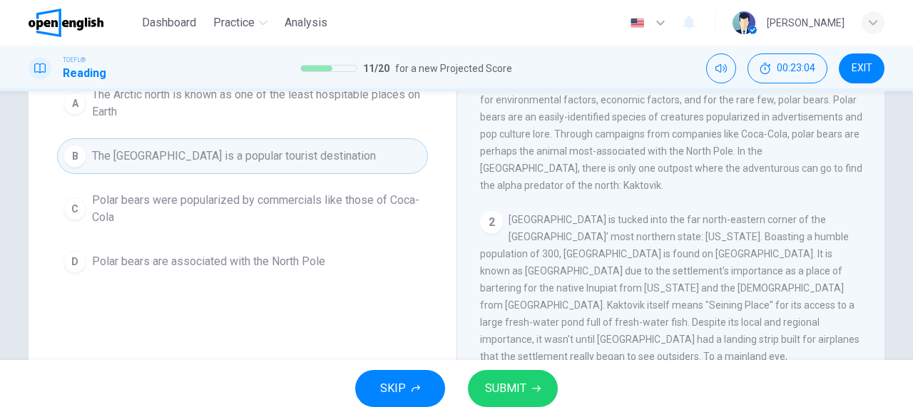
click at [551, 382] on button "SUBMIT" at bounding box center [513, 388] width 90 height 37
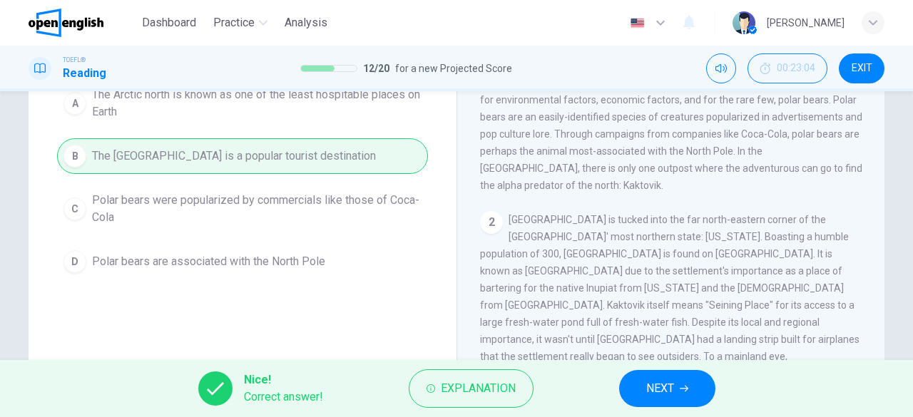
click at [643, 382] on button "NEXT" at bounding box center [667, 388] width 96 height 37
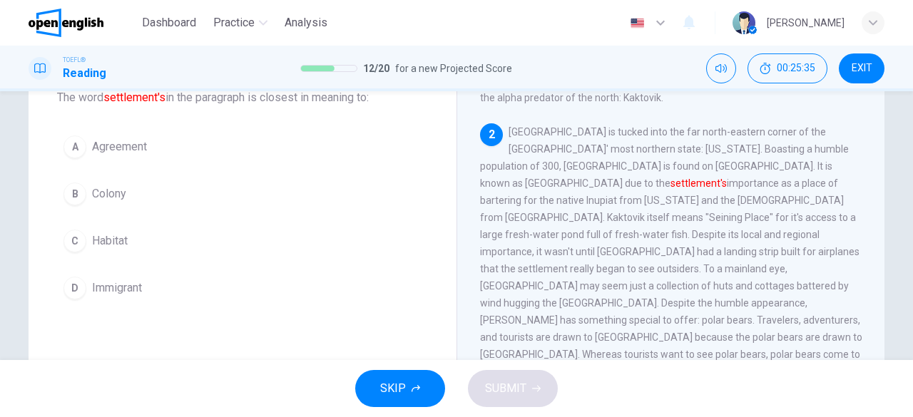
scroll to position [71, 0]
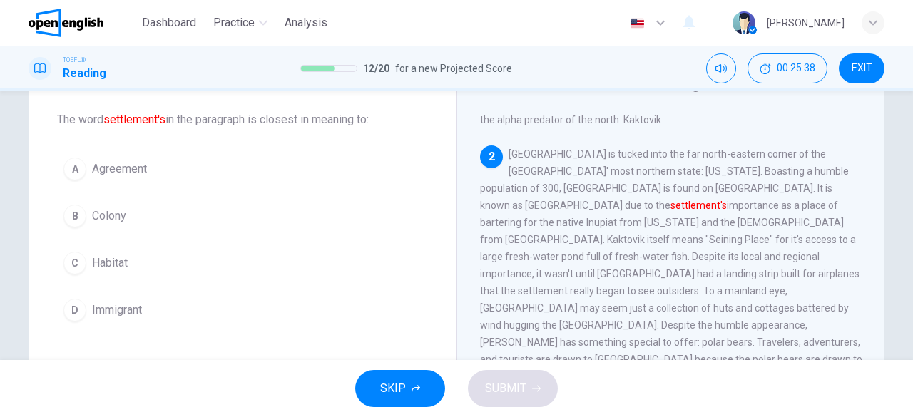
drag, startPoint x: 536, startPoint y: 210, endPoint x: 680, endPoint y: 219, distance: 144.3
click at [680, 219] on div "2 Kaktovik is tucked into the far north-eastern corner of the [GEOGRAPHIC_DATA]…" at bounding box center [671, 273] width 382 height 257
click at [173, 313] on button "D Immigrant" at bounding box center [242, 310] width 371 height 36
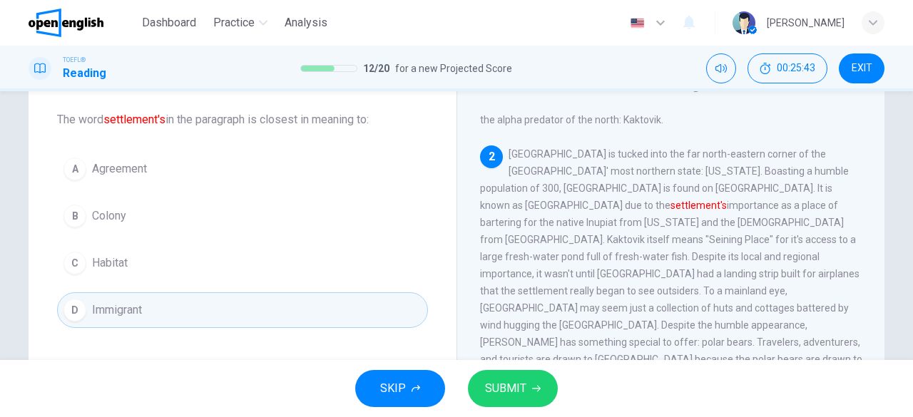
click at [523, 396] on span "SUBMIT" at bounding box center [505, 389] width 41 height 20
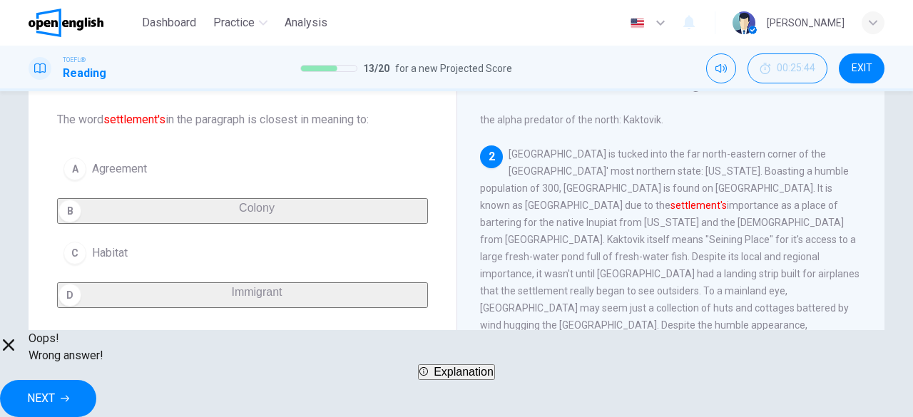
click at [55, 389] on span "NEXT" at bounding box center [41, 399] width 28 height 20
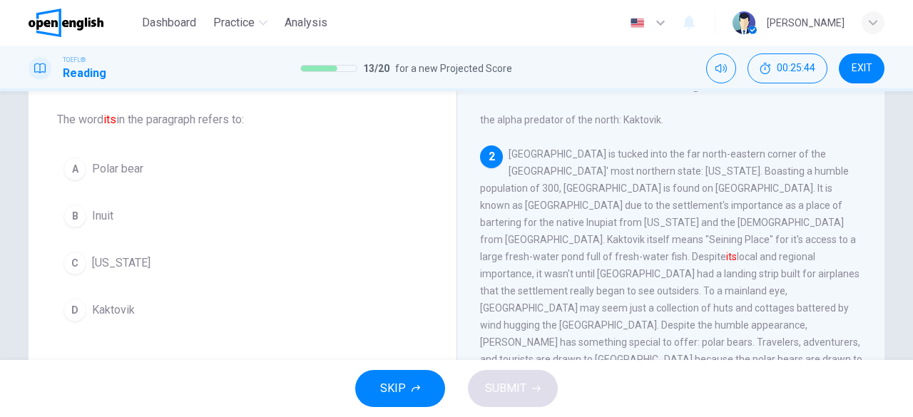
scroll to position [175, 0]
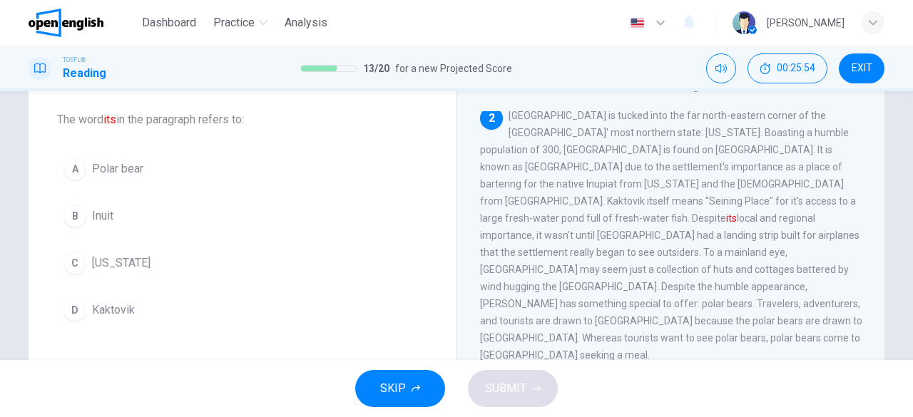
drag, startPoint x: 55, startPoint y: 118, endPoint x: 106, endPoint y: 128, distance: 51.6
click at [106, 128] on span "The word its in the paragraph refers to:" at bounding box center [242, 119] width 371 height 17
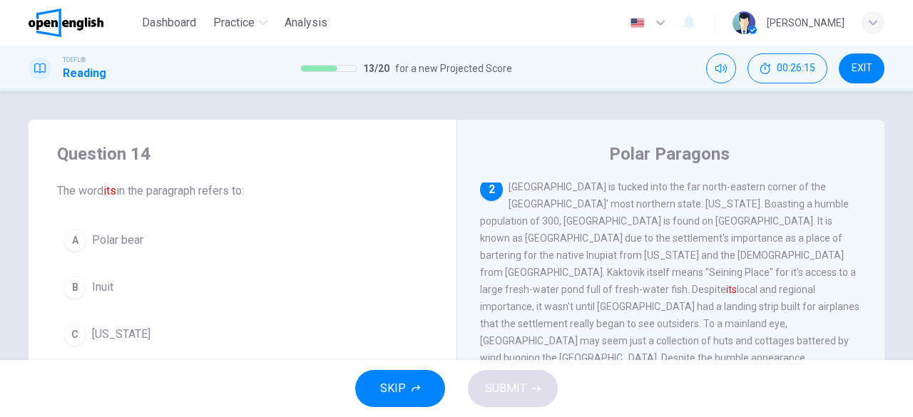
scroll to position [71, 0]
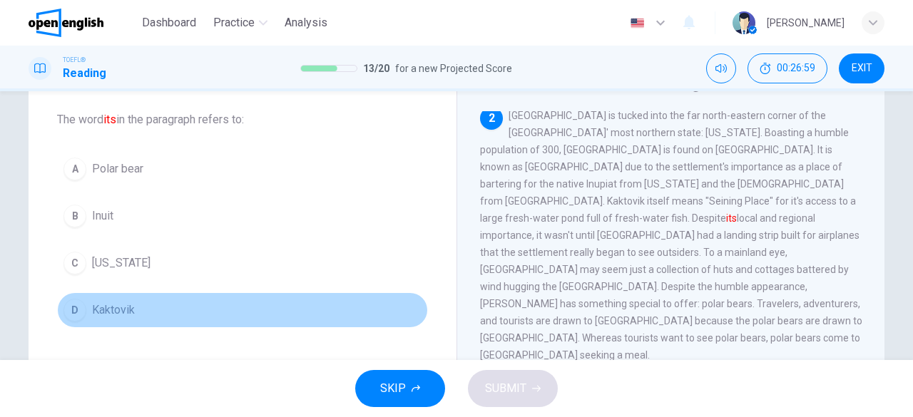
click at [111, 309] on span "Kaktovik" at bounding box center [113, 310] width 43 height 17
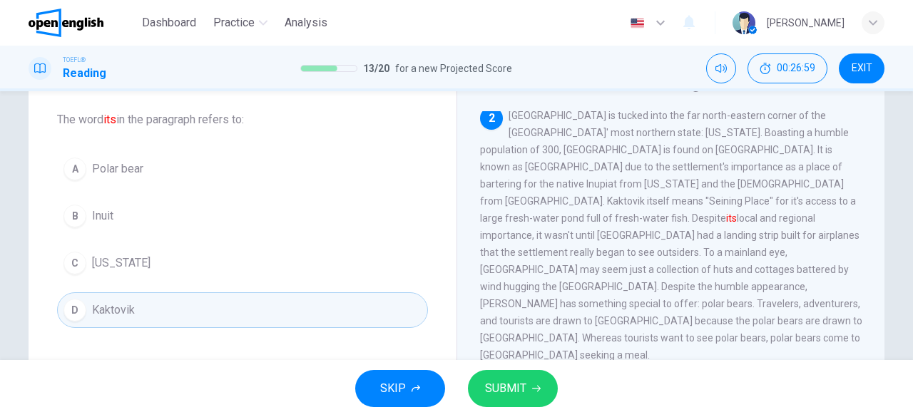
click at [526, 383] on button "SUBMIT" at bounding box center [513, 388] width 90 height 37
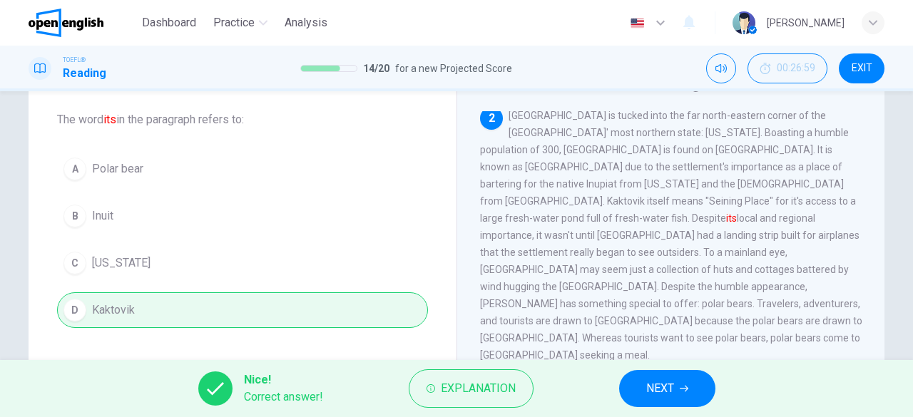
click at [607, 383] on div "Nice! Correct answer! Explanation NEXT" at bounding box center [456, 388] width 913 height 57
click at [628, 379] on button "NEXT" at bounding box center [667, 388] width 96 height 37
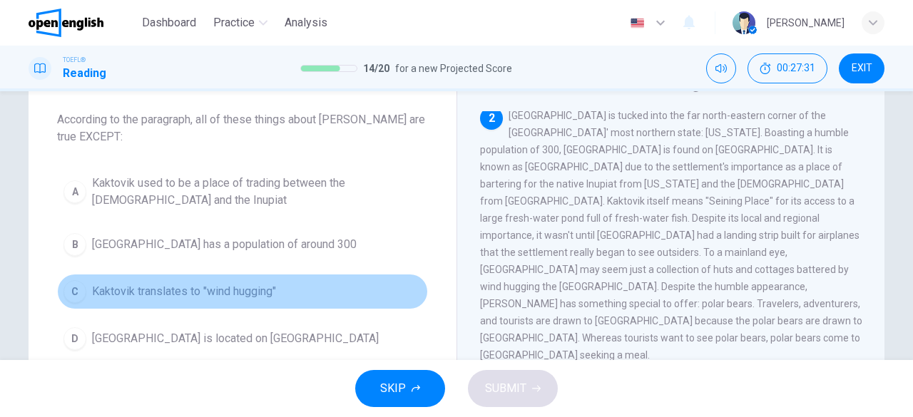
click at [281, 285] on button "C Kaktovik translates to "wind hugging"" at bounding box center [242, 292] width 371 height 36
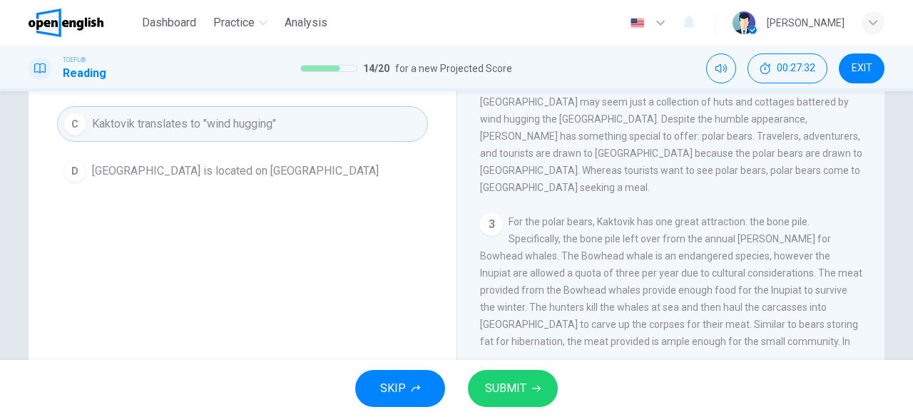
scroll to position [284, 0]
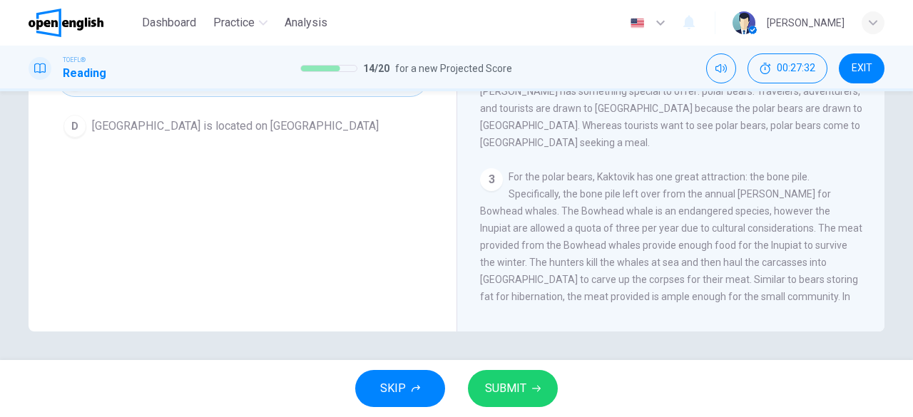
click at [543, 385] on button "SUBMIT" at bounding box center [513, 388] width 90 height 37
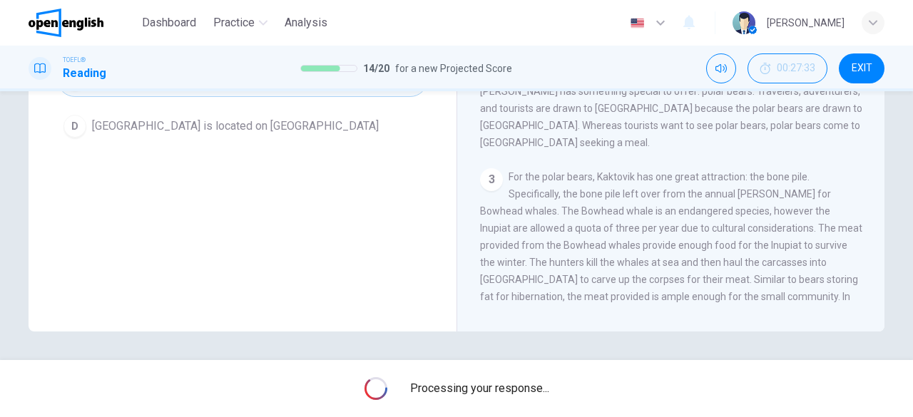
scroll to position [141, 0]
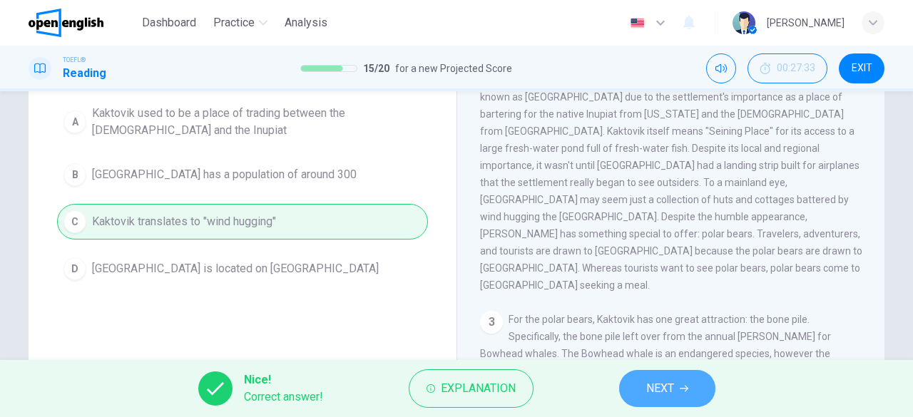
click at [666, 402] on button "NEXT" at bounding box center [667, 388] width 96 height 37
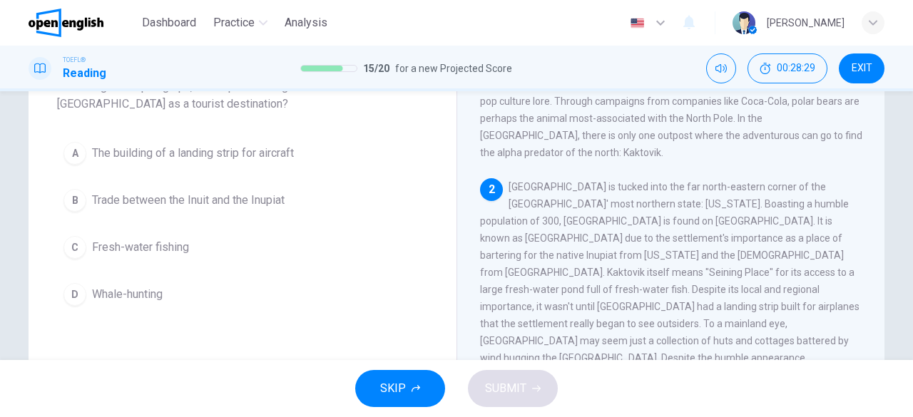
scroll to position [70, 0]
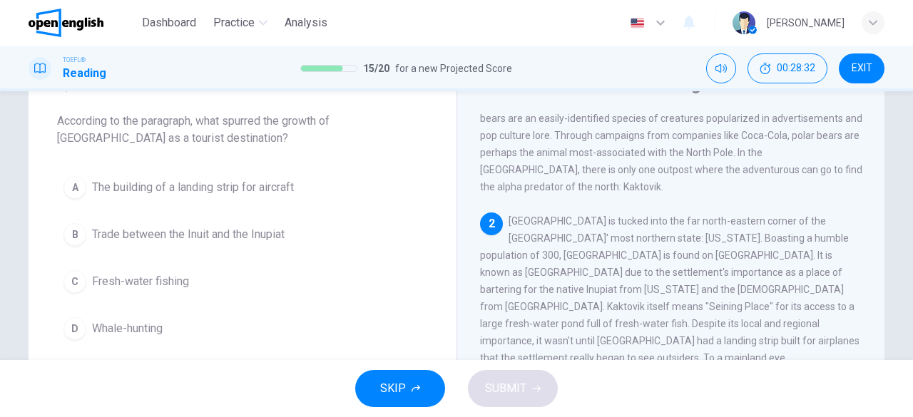
click at [184, 189] on span "The building of a landing strip for aircraft" at bounding box center [193, 187] width 202 height 17
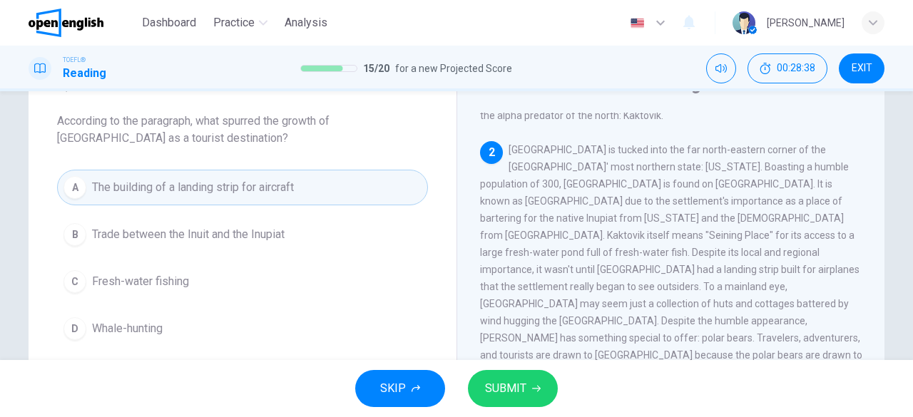
scroll to position [214, 0]
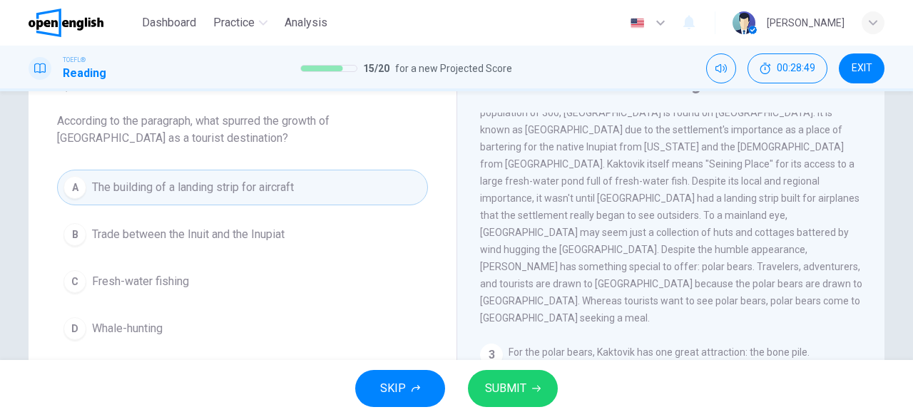
click at [543, 397] on button "SUBMIT" at bounding box center [513, 388] width 90 height 37
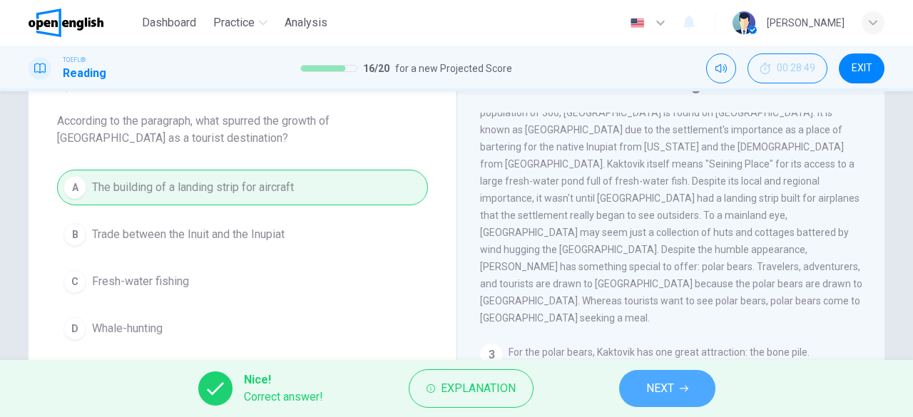
click at [650, 387] on span "NEXT" at bounding box center [660, 389] width 28 height 20
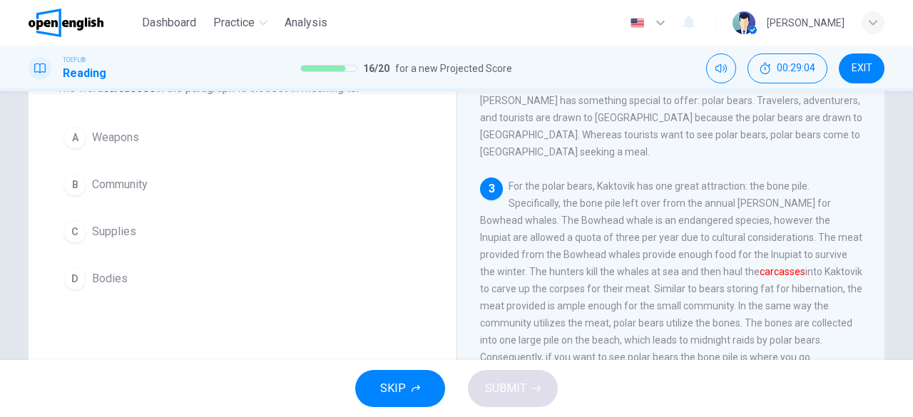
scroll to position [71, 0]
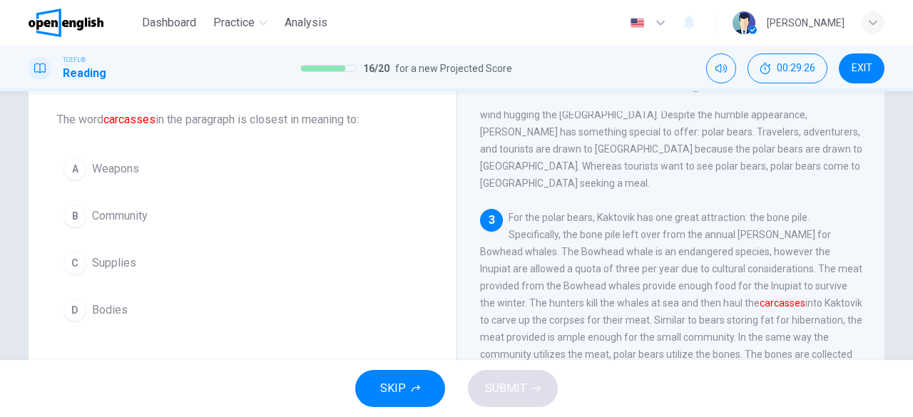
click at [141, 312] on button "D Bodies" at bounding box center [242, 310] width 371 height 36
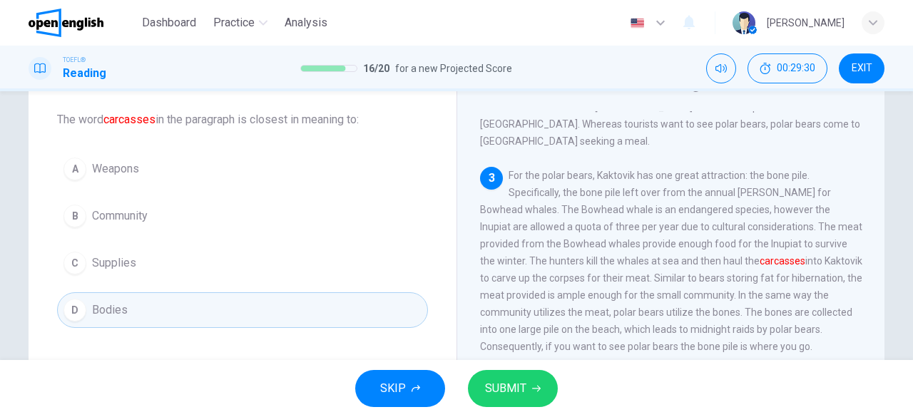
scroll to position [419, 0]
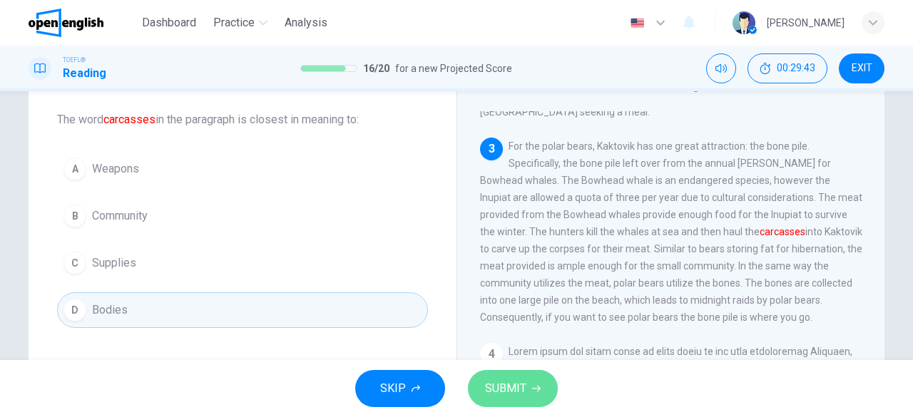
click at [512, 382] on span "SUBMIT" at bounding box center [505, 389] width 41 height 20
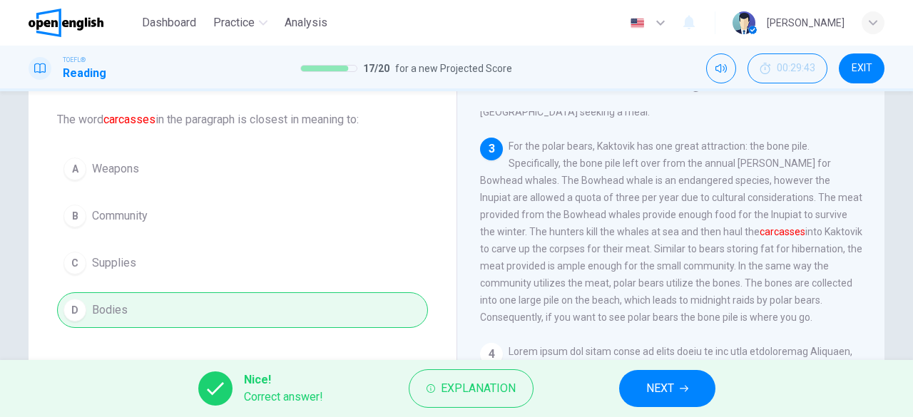
click at [697, 396] on button "NEXT" at bounding box center [667, 388] width 96 height 37
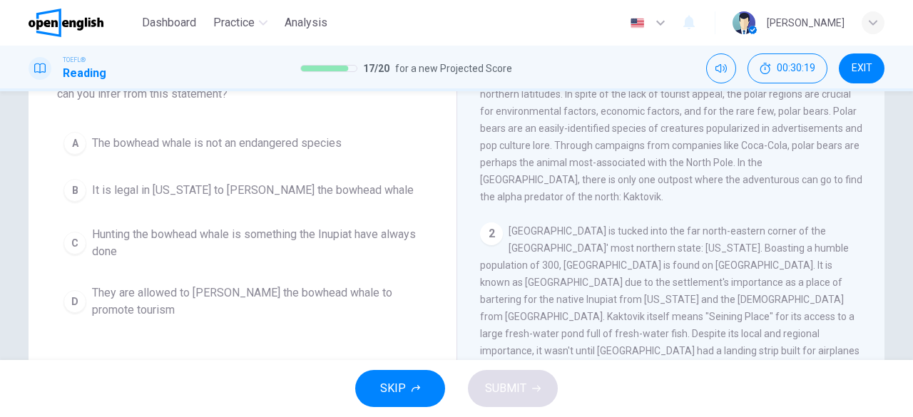
scroll to position [143, 0]
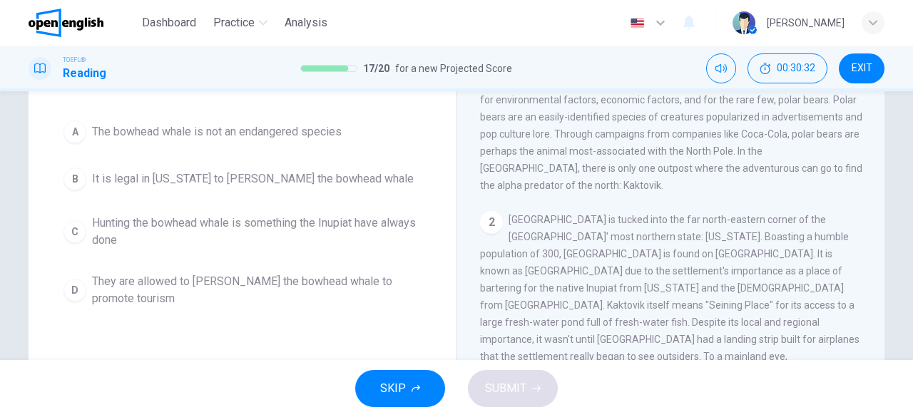
click at [184, 225] on span "Hunting the bowhead whale is something the Inupiat have always done" at bounding box center [256, 232] width 329 height 34
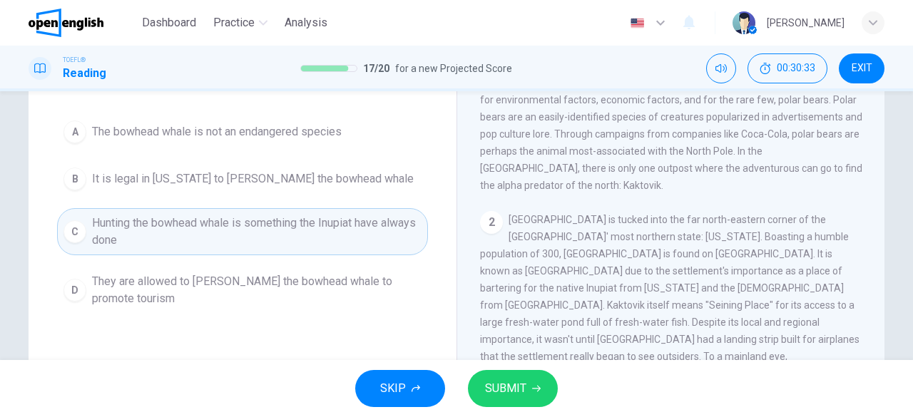
click at [533, 399] on button "SUBMIT" at bounding box center [513, 388] width 90 height 37
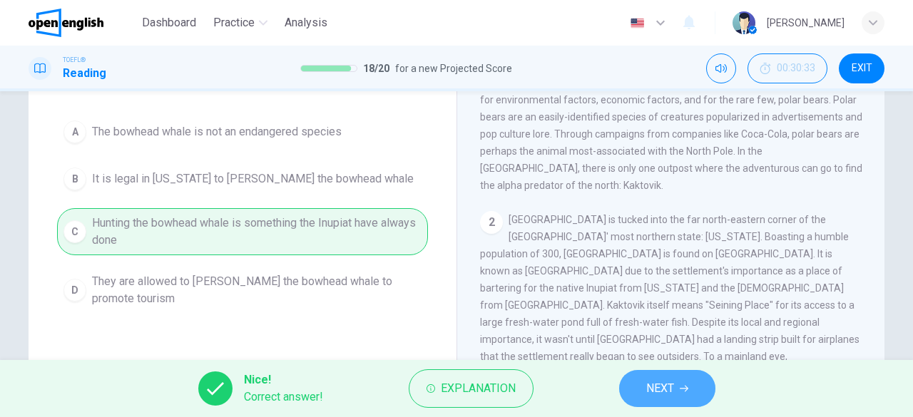
click at [680, 400] on button "NEXT" at bounding box center [667, 388] width 96 height 37
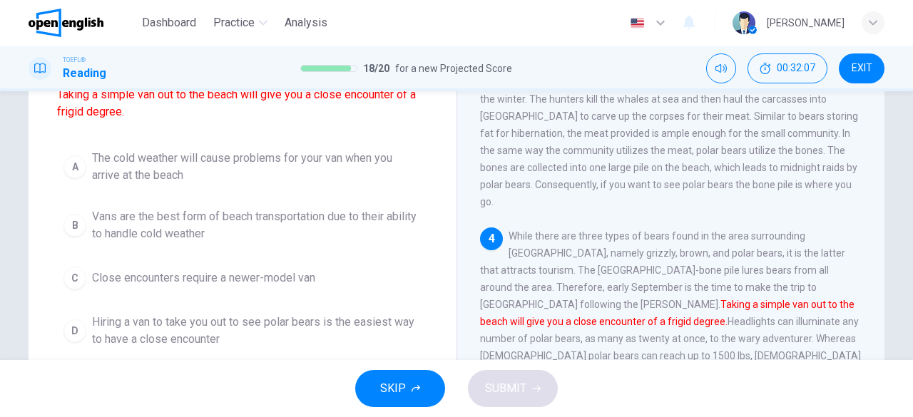
scroll to position [177, 0]
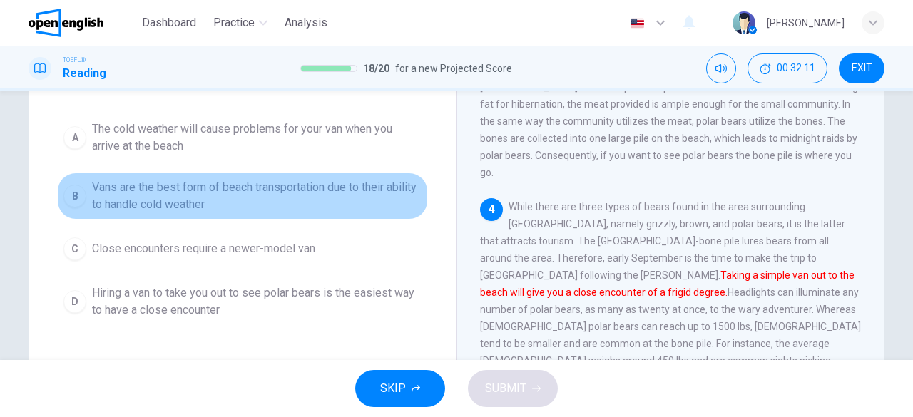
click at [328, 185] on span "Vans are the best form of beach transportation due to their ability to handle c…" at bounding box center [256, 196] width 329 height 34
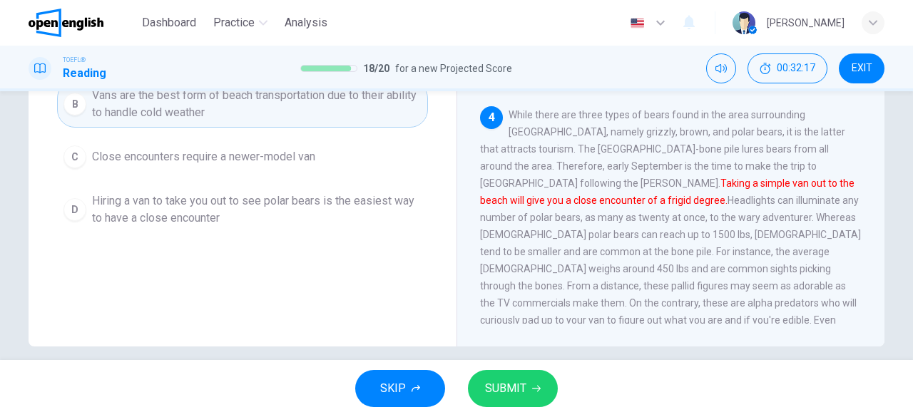
scroll to position [284, 0]
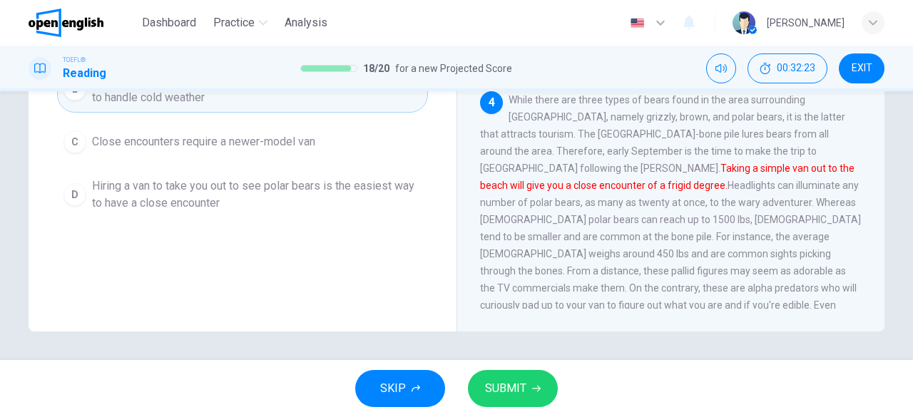
click at [185, 192] on span "Hiring a van to take you out to see polar bears is the easiest way to have a cl…" at bounding box center [256, 195] width 329 height 34
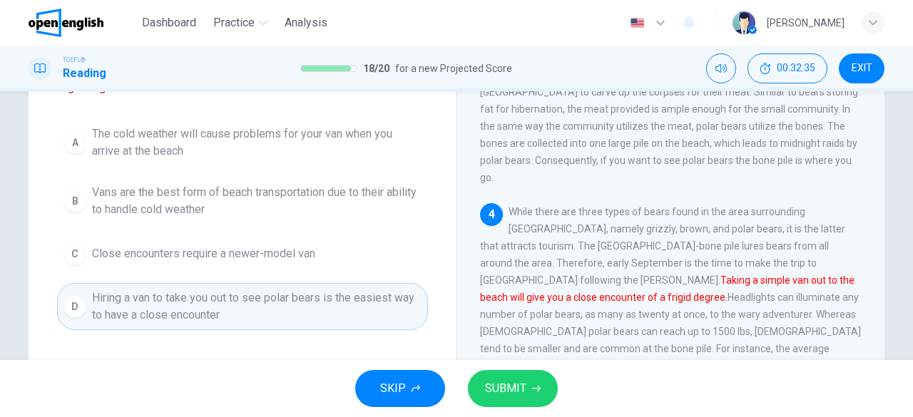
scroll to position [141, 0]
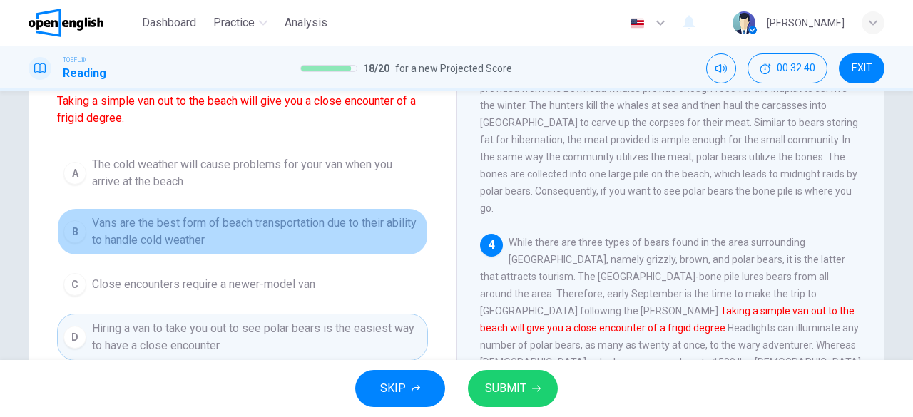
click at [183, 240] on span "Vans are the best form of beach transportation due to their ability to handle c…" at bounding box center [256, 232] width 329 height 34
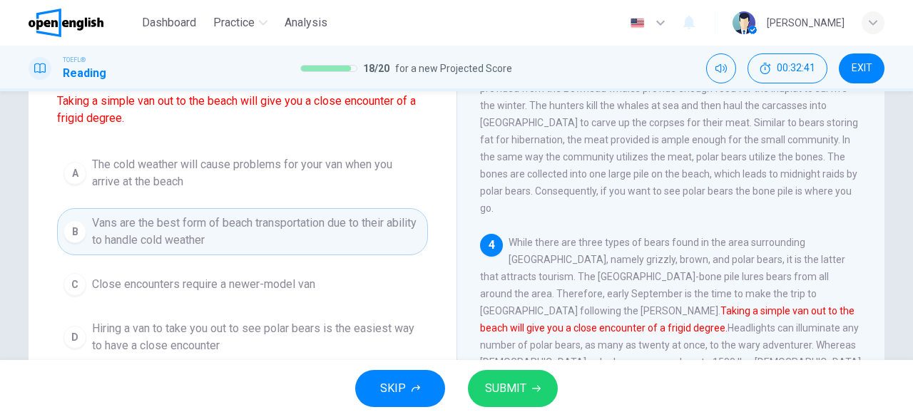
click at [187, 169] on span "The cold weather will cause problems for your van when you arrive at the beach" at bounding box center [256, 173] width 329 height 34
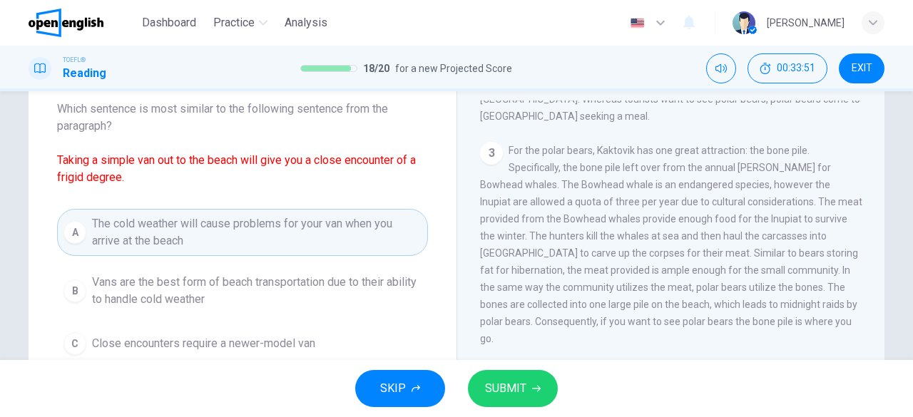
scroll to position [70, 0]
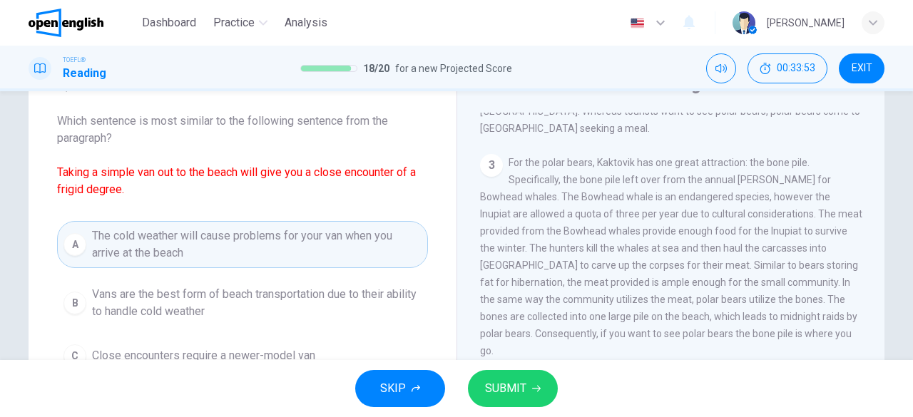
click at [223, 274] on div "A The cold weather will cause problems for your van when you arrive at the beac…" at bounding box center [242, 326] width 371 height 211
click at [220, 240] on span "The cold weather will cause problems for your van when you arrive at the beach" at bounding box center [256, 244] width 329 height 34
click at [239, 312] on span "Vans are the best form of beach transportation due to their ability to handle c…" at bounding box center [256, 303] width 329 height 34
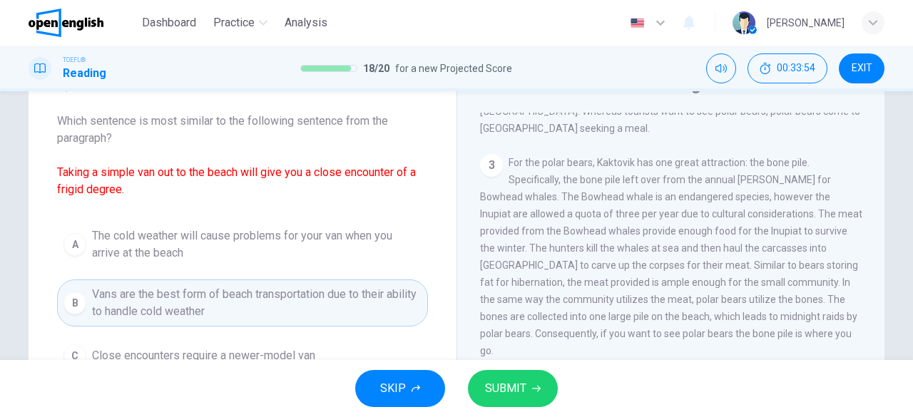
click at [232, 244] on span "The cold weather will cause problems for your van when you arrive at the beach" at bounding box center [256, 244] width 329 height 34
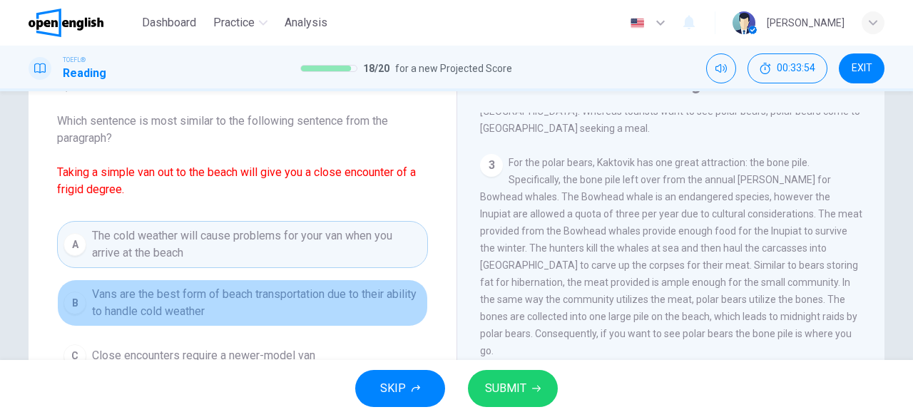
click at [247, 309] on span "Vans are the best form of beach transportation due to their ability to handle c…" at bounding box center [256, 303] width 329 height 34
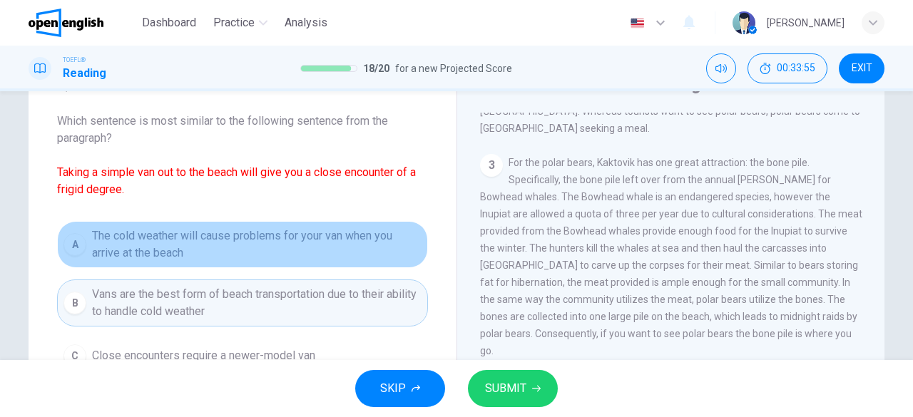
click at [247, 266] on button "A The cold weather will cause problems for your van when you arrive at the beach" at bounding box center [242, 244] width 371 height 47
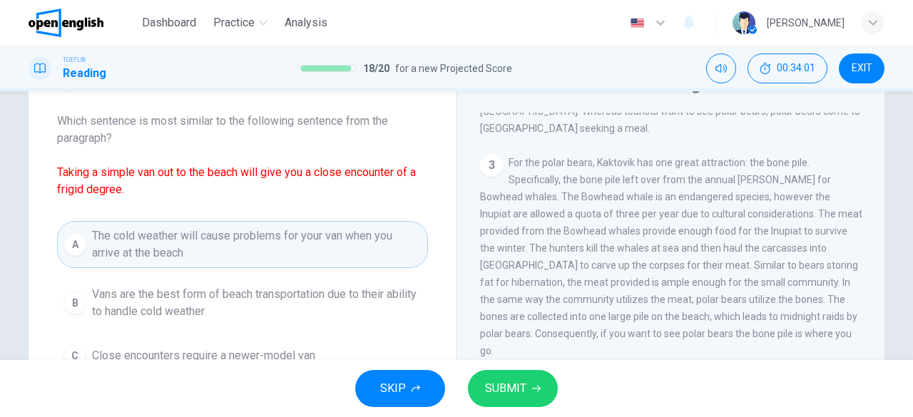
click at [294, 289] on span "Vans are the best form of beach transportation due to their ability to handle c…" at bounding box center [256, 303] width 329 height 34
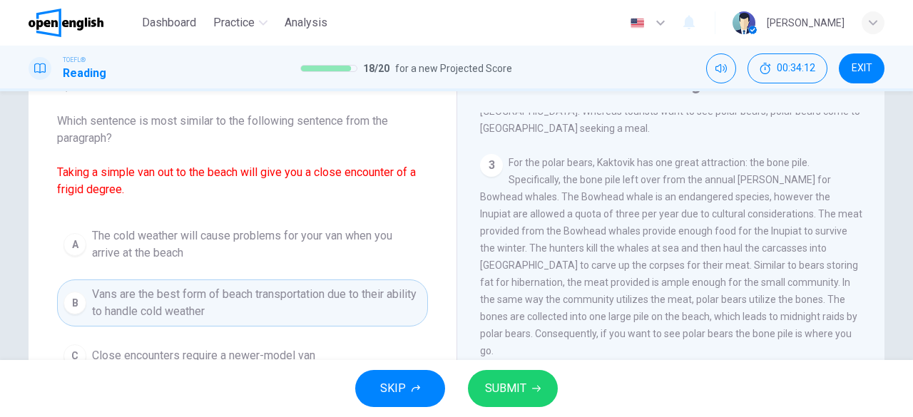
click at [471, 377] on button "SUBMIT" at bounding box center [513, 388] width 90 height 37
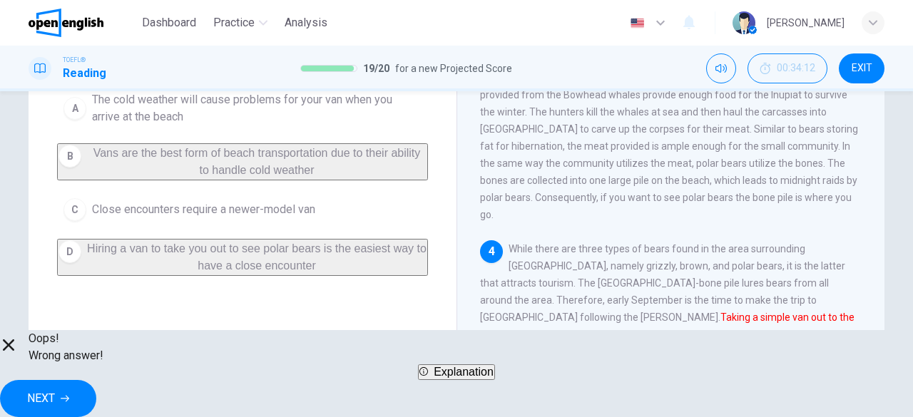
scroll to position [213, 0]
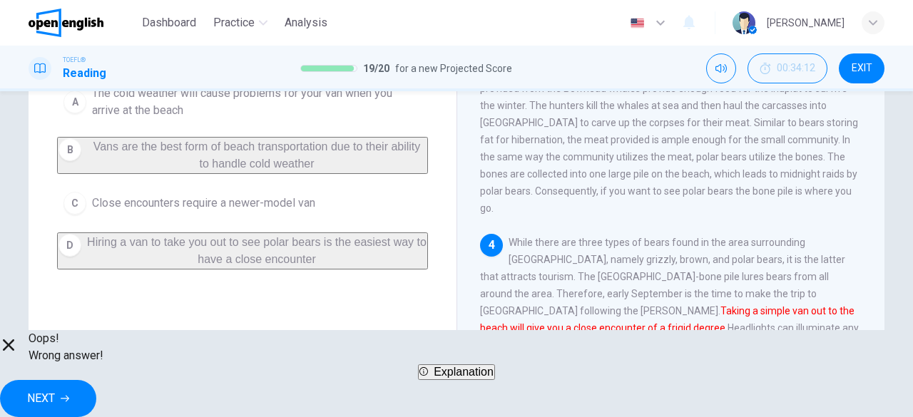
click at [683, 363] on div "Oops! Wrong answer! Explanation NEXT" at bounding box center [456, 373] width 913 height 87
click at [96, 380] on button "NEXT" at bounding box center [48, 398] width 96 height 37
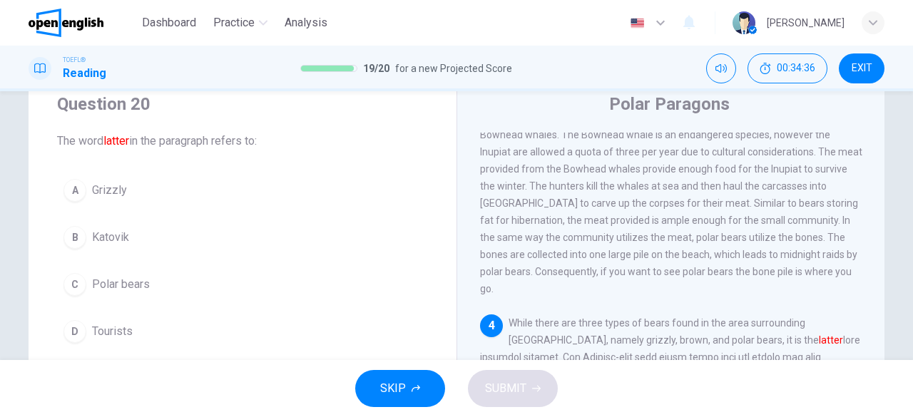
scroll to position [73, 0]
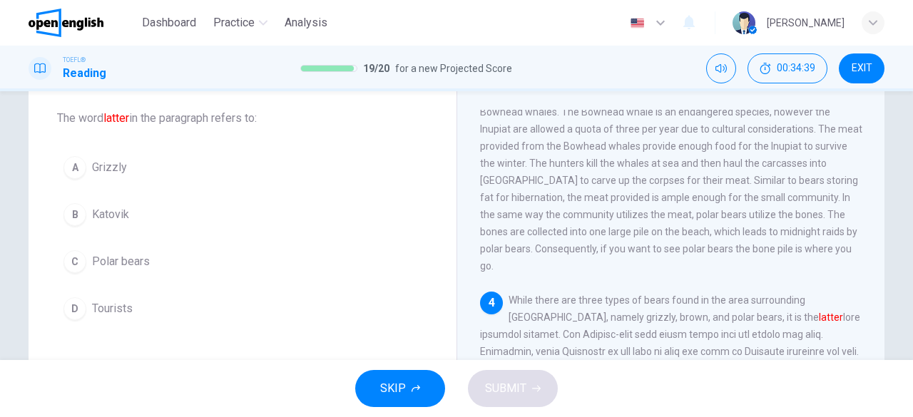
click at [127, 277] on button "C Polar bears" at bounding box center [242, 262] width 371 height 36
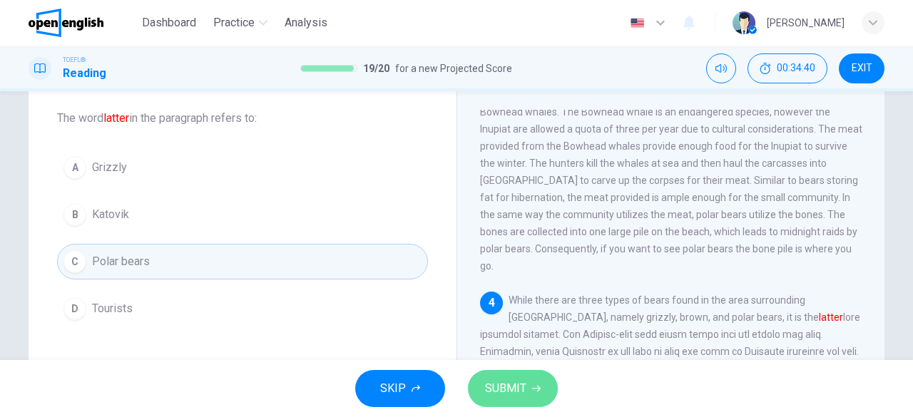
click at [518, 376] on button "SUBMIT" at bounding box center [513, 388] width 90 height 37
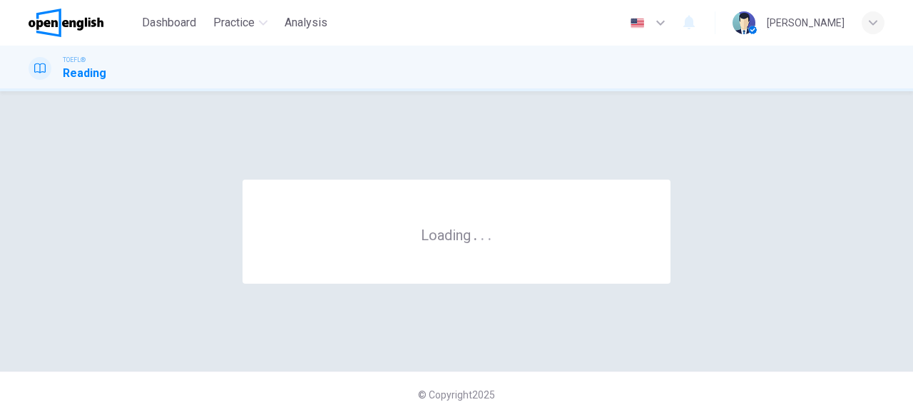
scroll to position [0, 0]
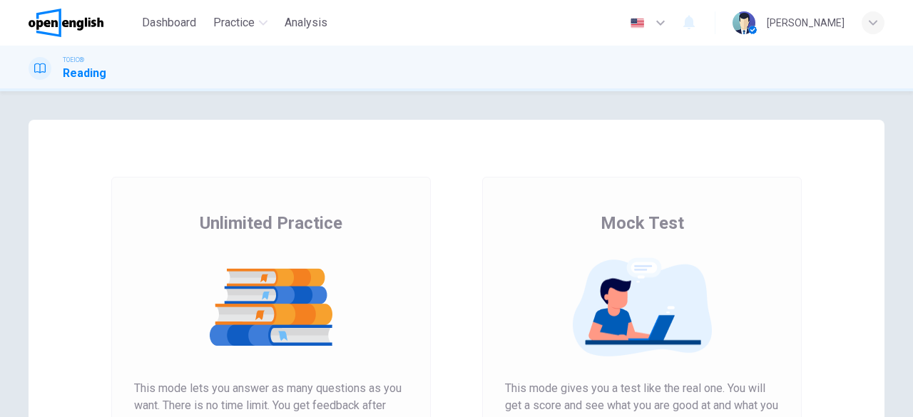
scroll to position [214, 0]
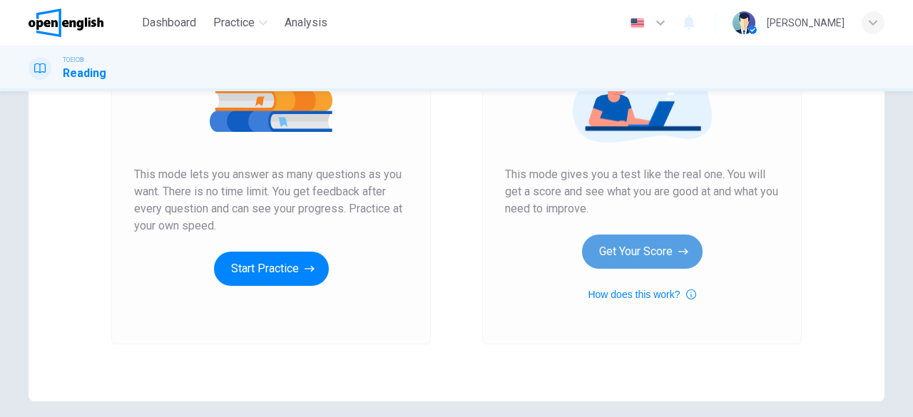
click at [615, 252] on button "Get Your Score" at bounding box center [642, 252] width 121 height 34
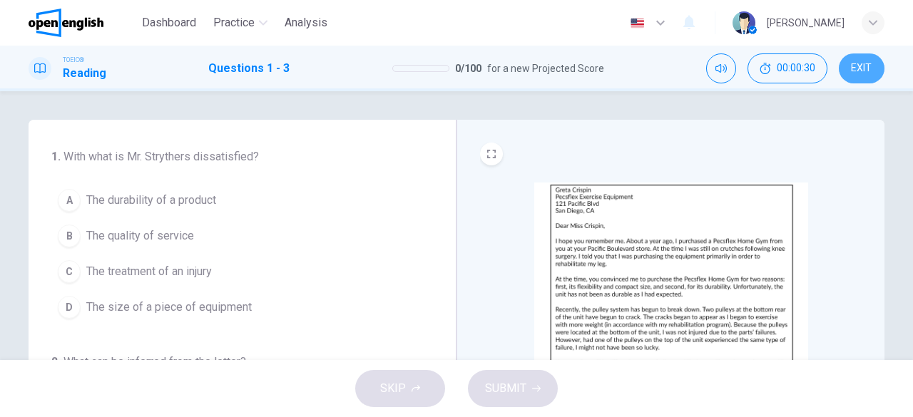
click at [869, 69] on span "EXIT" at bounding box center [861, 68] width 21 height 11
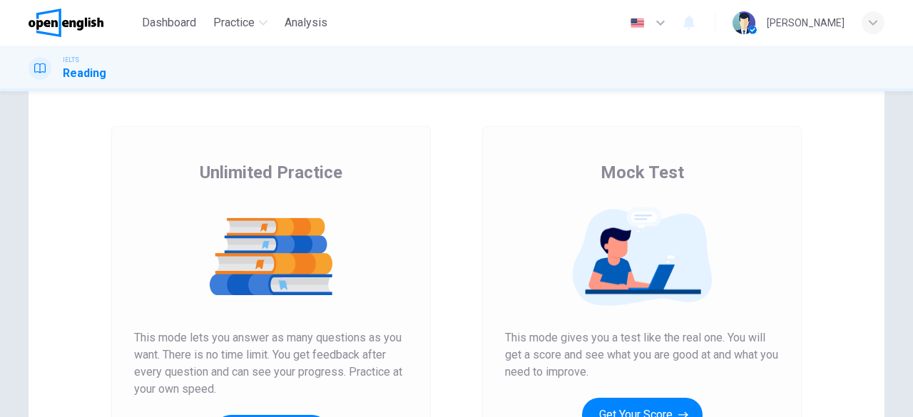
scroll to position [71, 0]
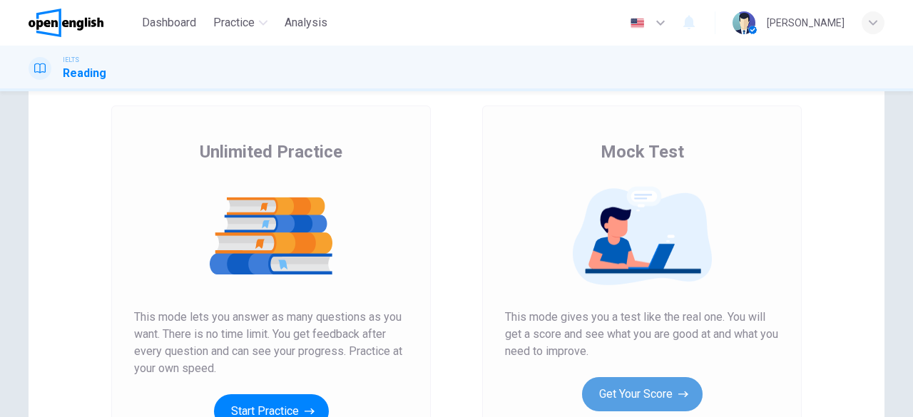
click at [624, 389] on button "Get Your Score" at bounding box center [642, 394] width 121 height 34
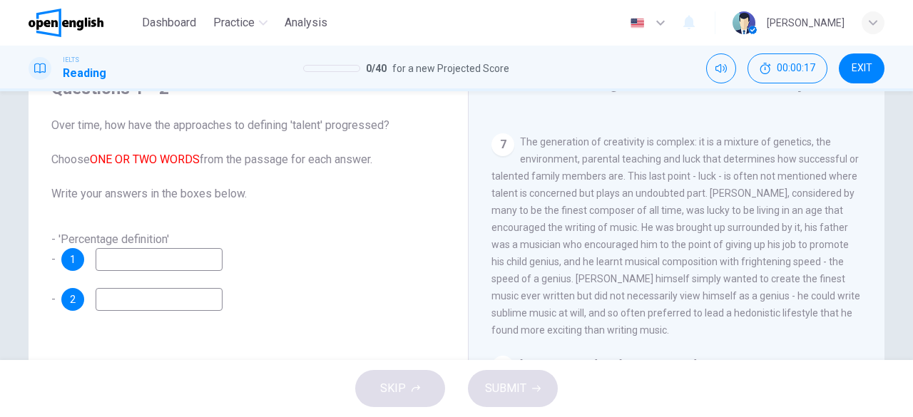
click at [187, 260] on input at bounding box center [159, 259] width 127 height 23
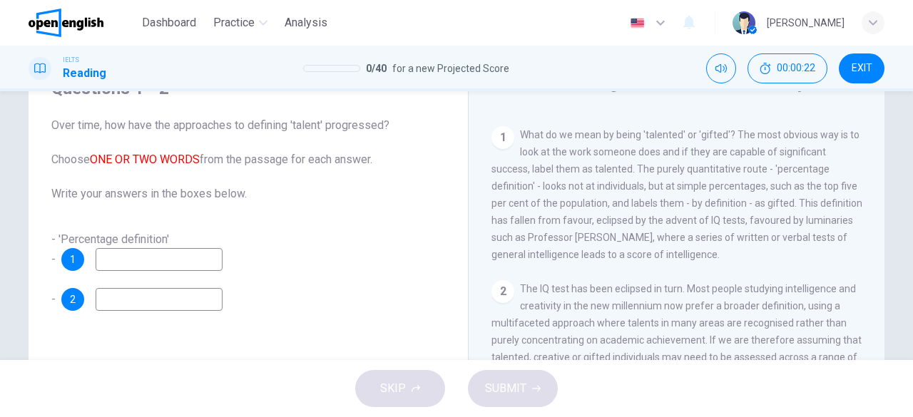
scroll to position [214, 0]
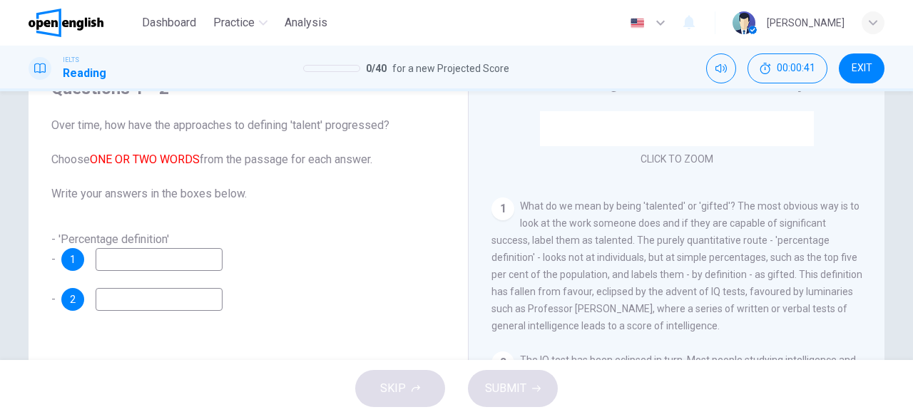
click at [185, 260] on input at bounding box center [159, 259] width 127 height 23
click at [273, 251] on div "**********" at bounding box center [248, 251] width 394 height 40
drag, startPoint x: 222, startPoint y: 256, endPoint x: 138, endPoint y: 240, distance: 85.0
click at [138, 240] on div "**********" at bounding box center [248, 251] width 394 height 40
click at [486, 92] on div "Nurturing Talent within the Family CLICK TO ZOOM Click to Zoom 1 What do we mea…" at bounding box center [676, 307] width 416 height 518
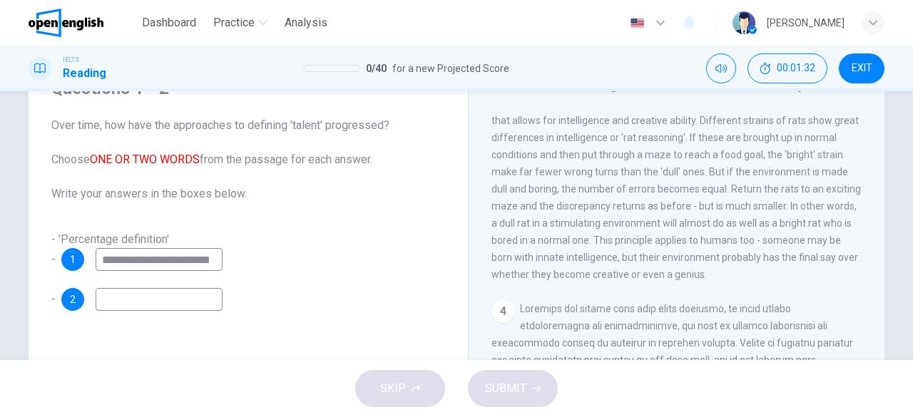
scroll to position [571, 0]
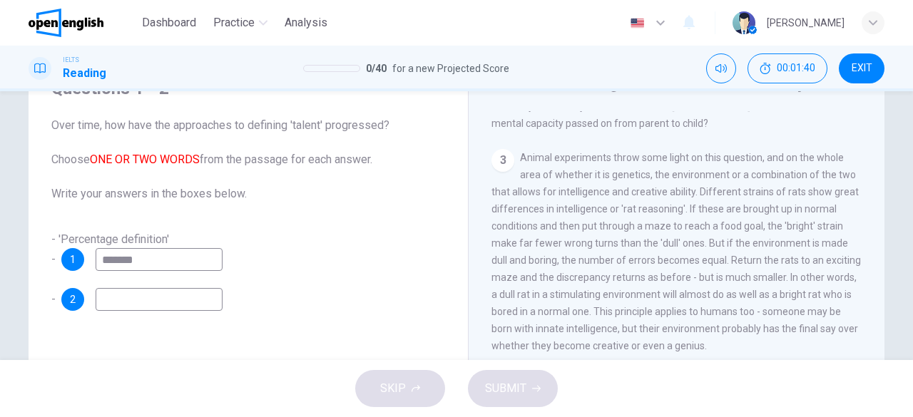
type input "******"
click at [185, 298] on input at bounding box center [159, 299] width 127 height 23
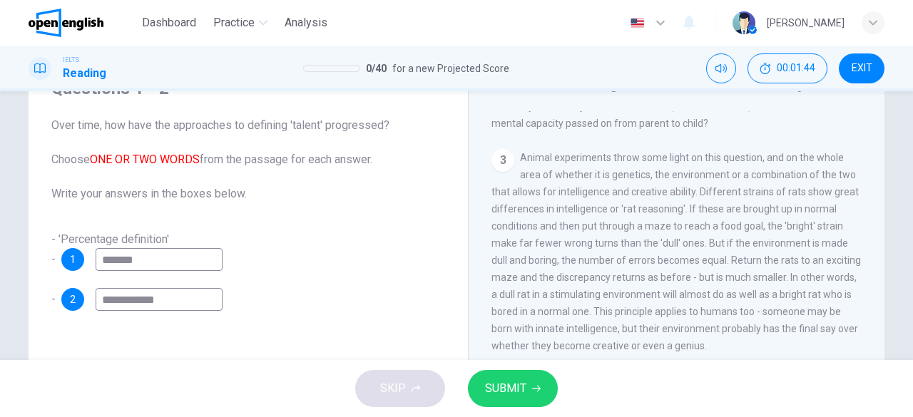
type input "**********"
click at [531, 396] on button "SUBMIT" at bounding box center [513, 388] width 90 height 37
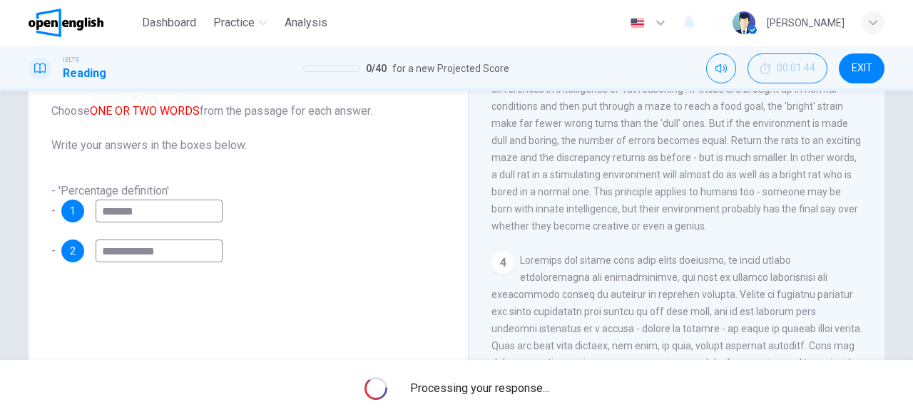
scroll to position [143, 0]
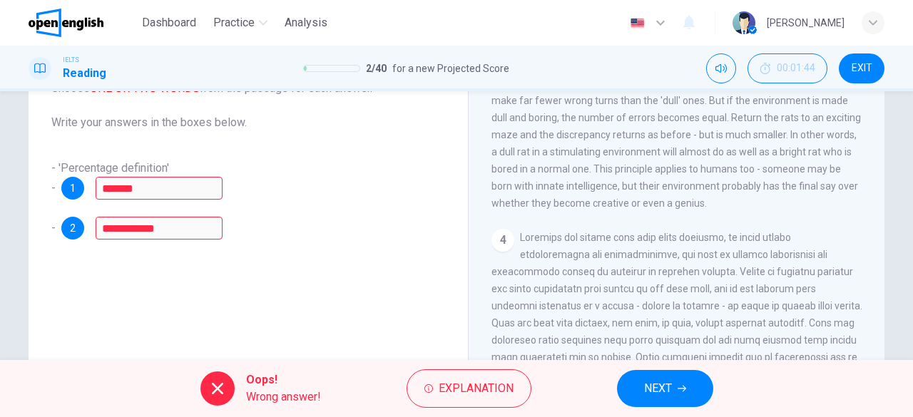
click at [459, 366] on div "Oops! Wrong answer! Explanation NEXT" at bounding box center [456, 388] width 913 height 57
click at [459, 367] on div "Oops! Wrong answer! Explanation NEXT" at bounding box center [456, 388] width 913 height 57
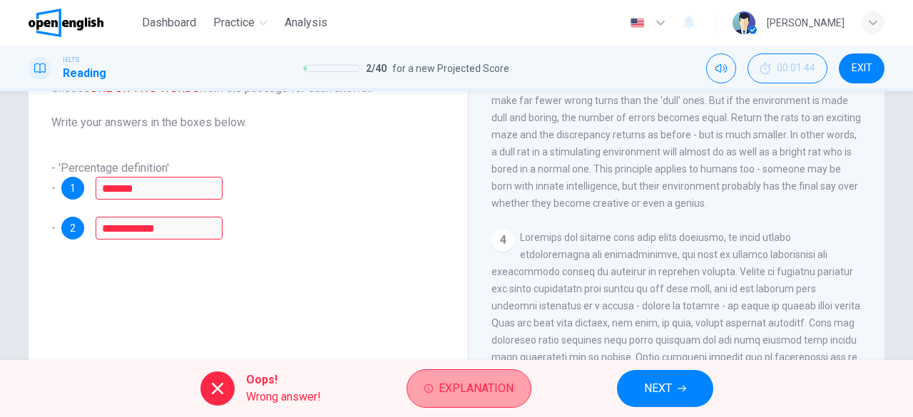
click at [463, 374] on button "Explanation" at bounding box center [469, 388] width 125 height 39
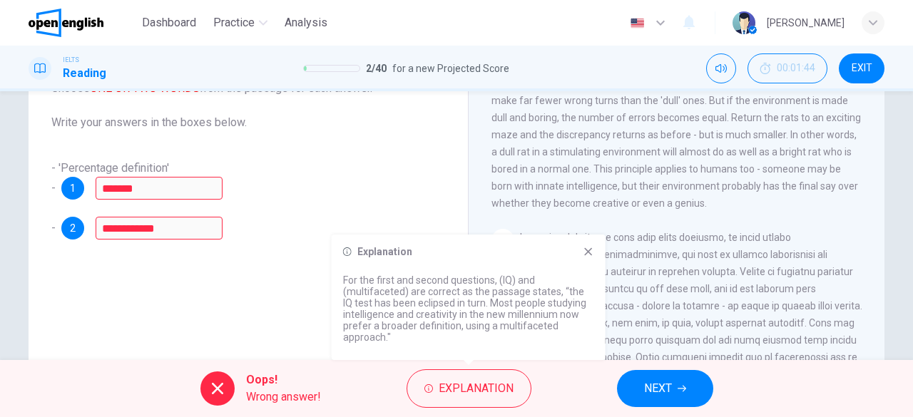
drag, startPoint x: 337, startPoint y: 277, endPoint x: 424, endPoint y: 283, distance: 87.2
click at [424, 283] on div "Explanation For the first and second questions, (IQ) and (multifaceted) are cor…" at bounding box center [469, 298] width 274 height 126
drag, startPoint x: 378, startPoint y: 290, endPoint x: 438, endPoint y: 297, distance: 60.3
click at [438, 297] on p "For the first and second questions, (IQ) and (multifaceted) are correct as the …" at bounding box center [468, 309] width 251 height 68
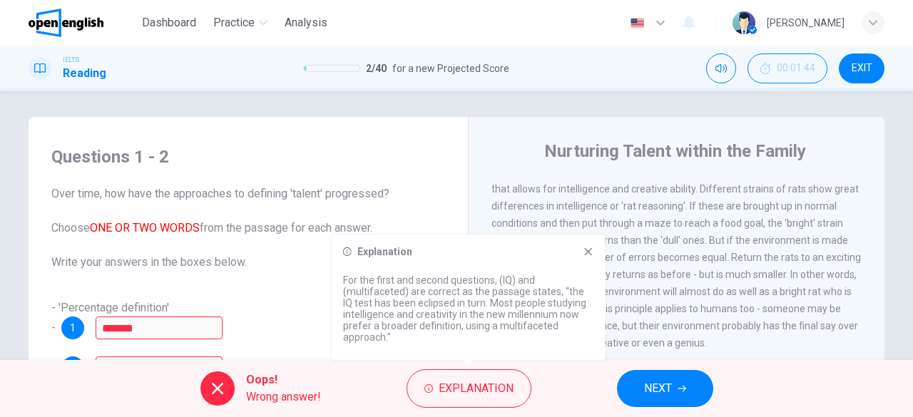
scroll to position [0, 0]
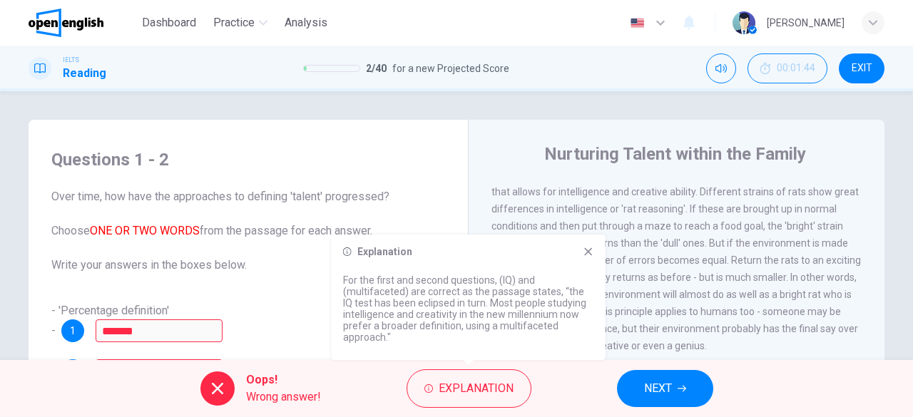
click at [692, 374] on button "NEXT" at bounding box center [665, 388] width 96 height 37
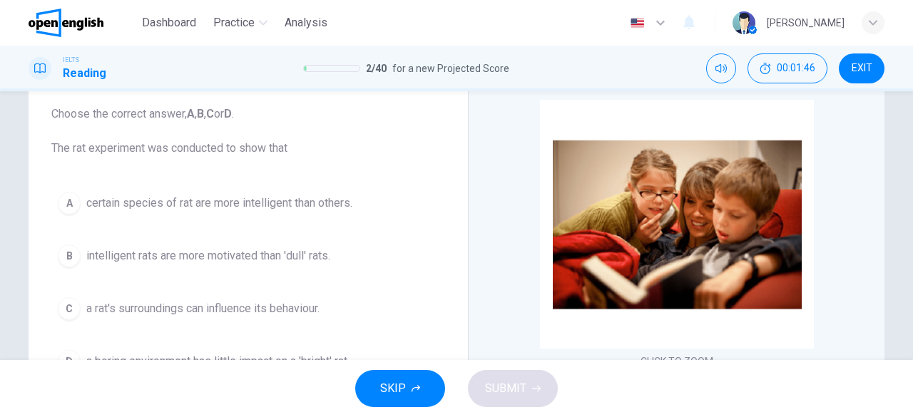
scroll to position [70, 0]
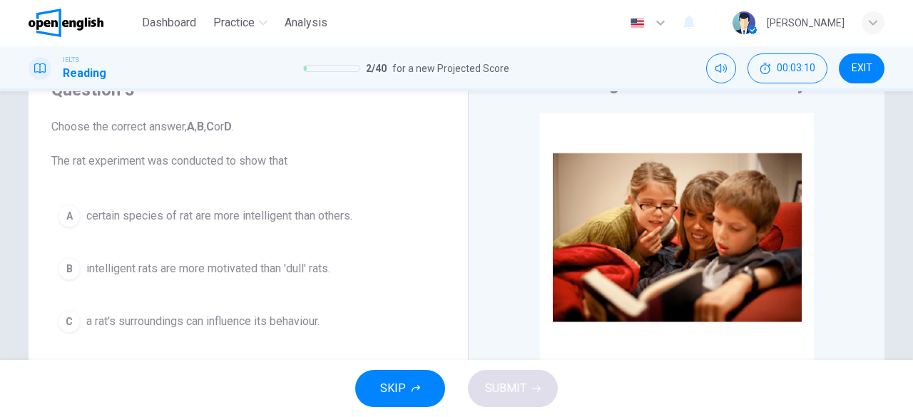
drag, startPoint x: 188, startPoint y: 132, endPoint x: 234, endPoint y: 136, distance: 46.5
click at [231, 136] on span "Choose the correct answer, A , B , C or D . The rat experiment was conducted to…" at bounding box center [248, 143] width 394 height 51
drag, startPoint x: 240, startPoint y: 131, endPoint x: 190, endPoint y: 123, distance: 50.4
click at [190, 123] on span "Choose the correct answer, A , B , C or D . The rat experiment was conducted to…" at bounding box center [248, 143] width 394 height 51
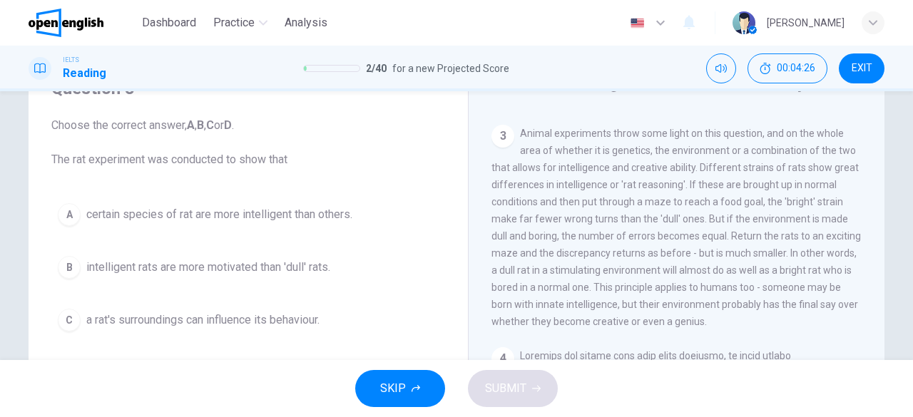
scroll to position [573, 0]
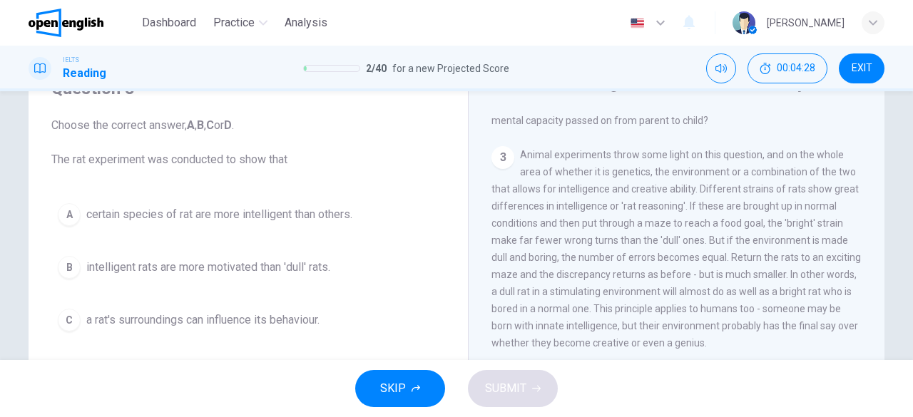
drag, startPoint x: 579, startPoint y: 158, endPoint x: 679, endPoint y: 164, distance: 100.0
click at [672, 164] on span "Animal experiments throw some light on this question, and on the whole area of …" at bounding box center [675, 249] width 369 height 200
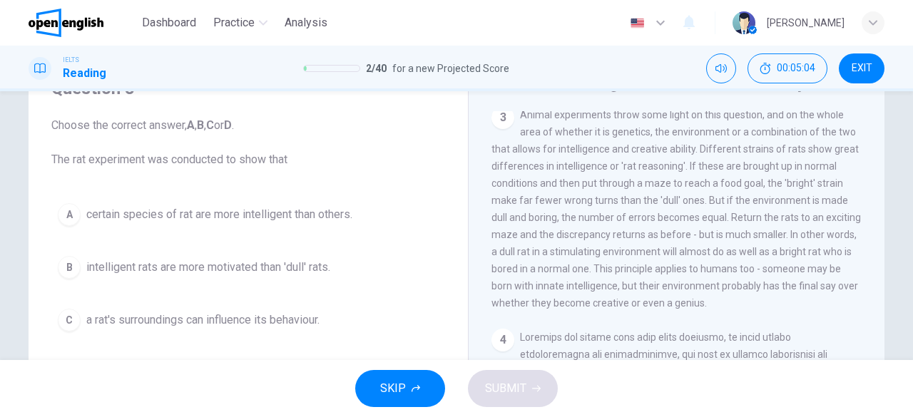
scroll to position [645, 0]
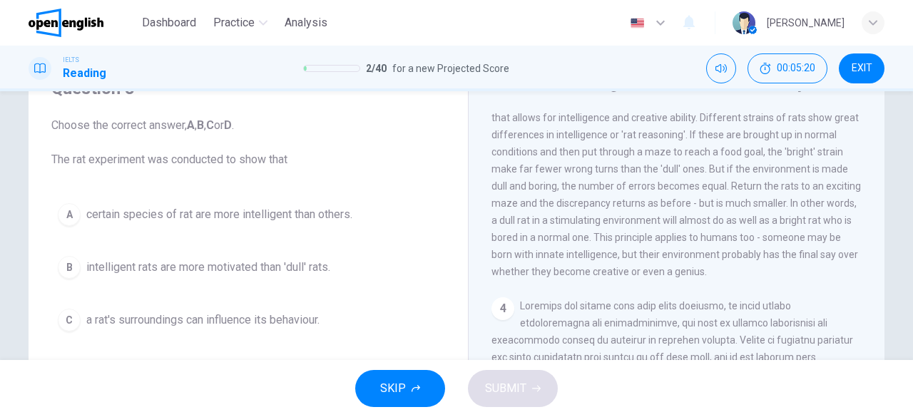
drag, startPoint x: 779, startPoint y: 210, endPoint x: 850, endPoint y: 219, distance: 71.8
click at [850, 219] on div "3 Animal experiments throw some light on this question, and on the whole area o…" at bounding box center [676, 177] width 371 height 205
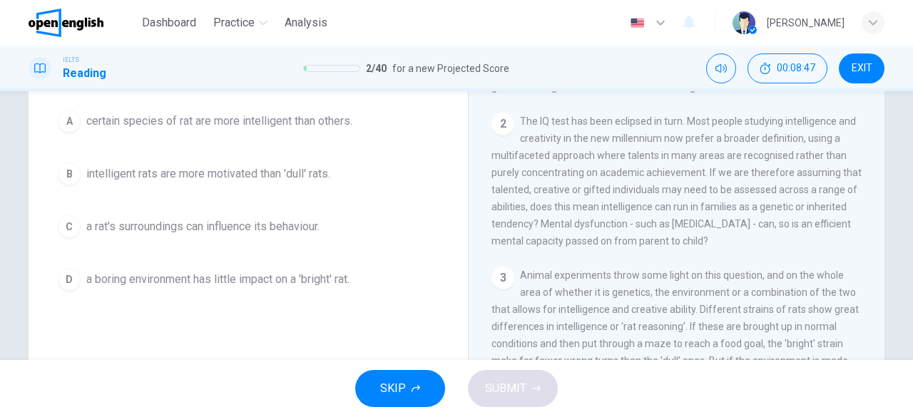
scroll to position [143, 0]
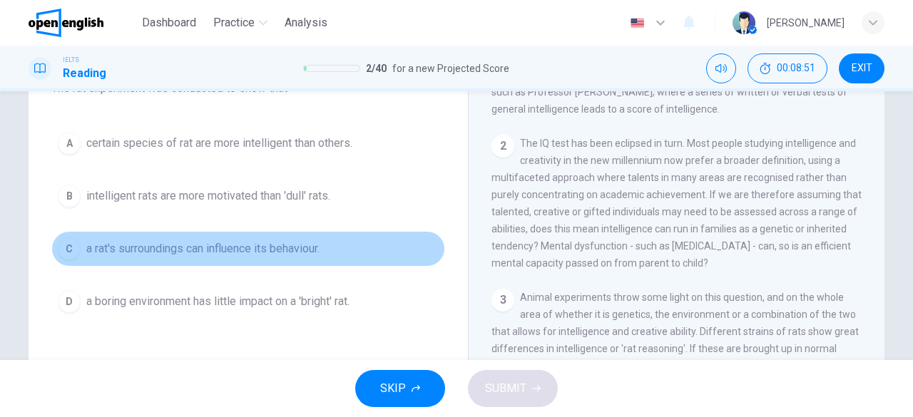
click at [198, 250] on span "a rat's surroundings can influence its behaviour." at bounding box center [202, 248] width 233 height 17
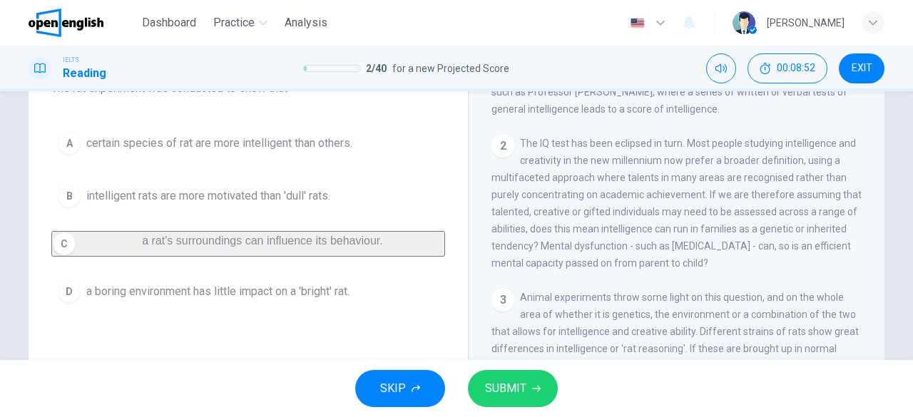
click at [479, 392] on button "SUBMIT" at bounding box center [513, 388] width 90 height 37
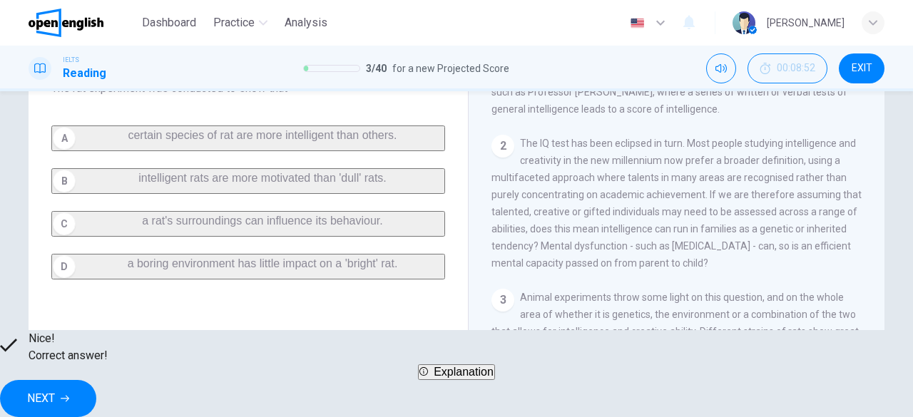
click at [470, 378] on span "Explanation" at bounding box center [464, 372] width 60 height 12
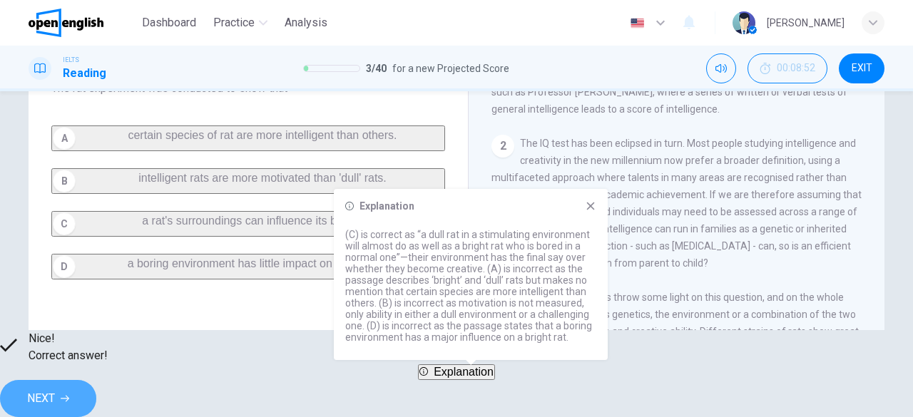
click at [96, 392] on button "NEXT" at bounding box center [48, 398] width 96 height 37
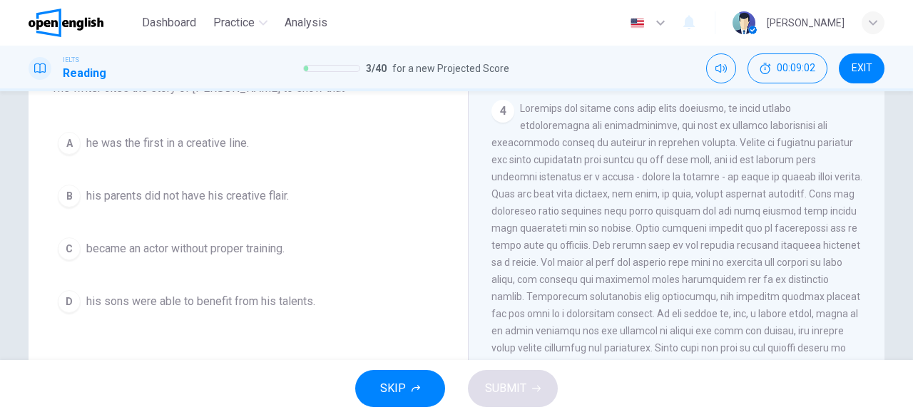
scroll to position [859, 0]
